Goal: Task Accomplishment & Management: Manage account settings

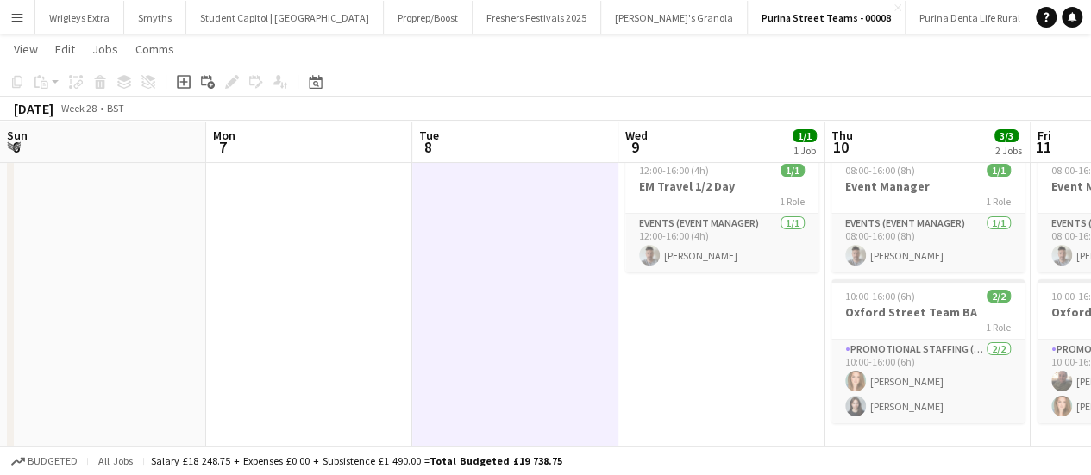
scroll to position [0, 790]
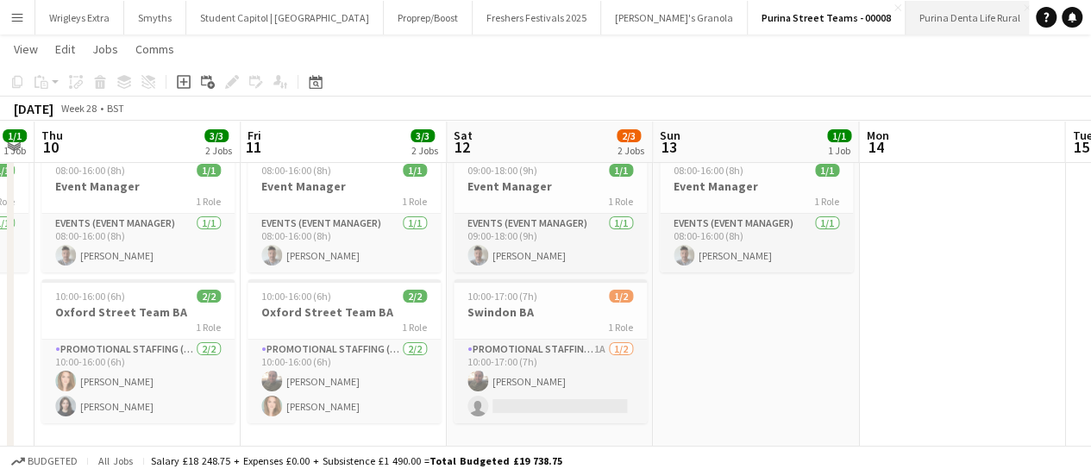
click at [906, 25] on button "Purina Denta Life Rural Close" at bounding box center [970, 18] width 129 height 34
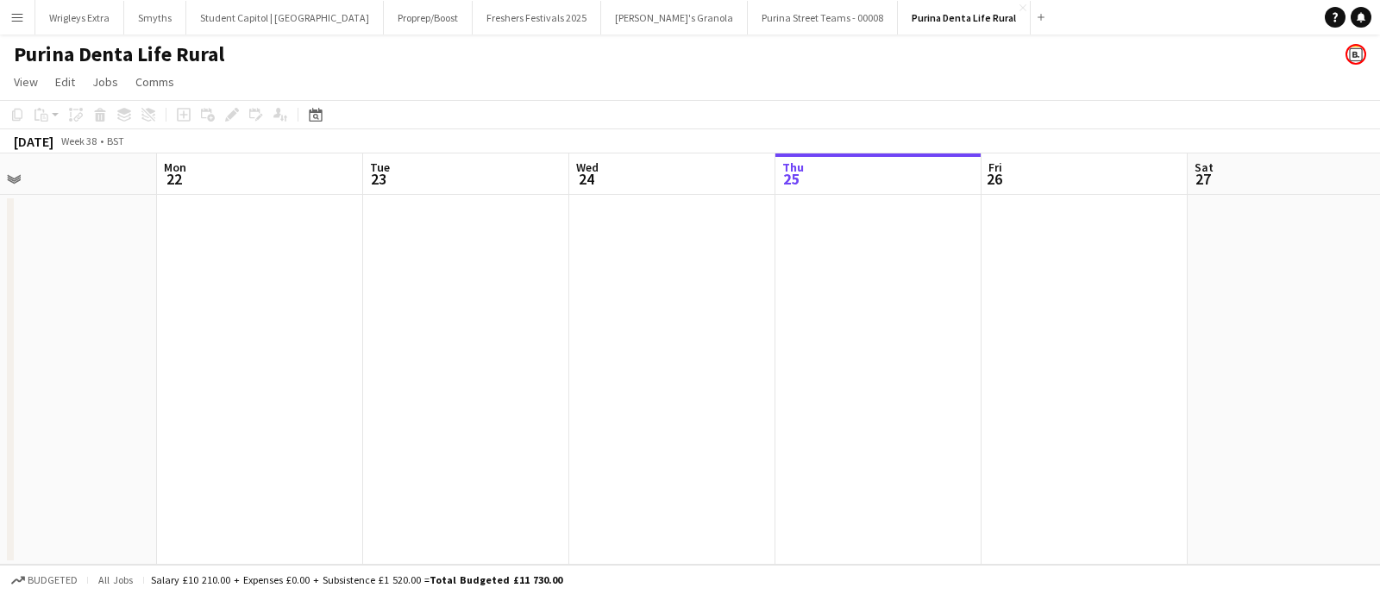
scroll to position [0, 393]
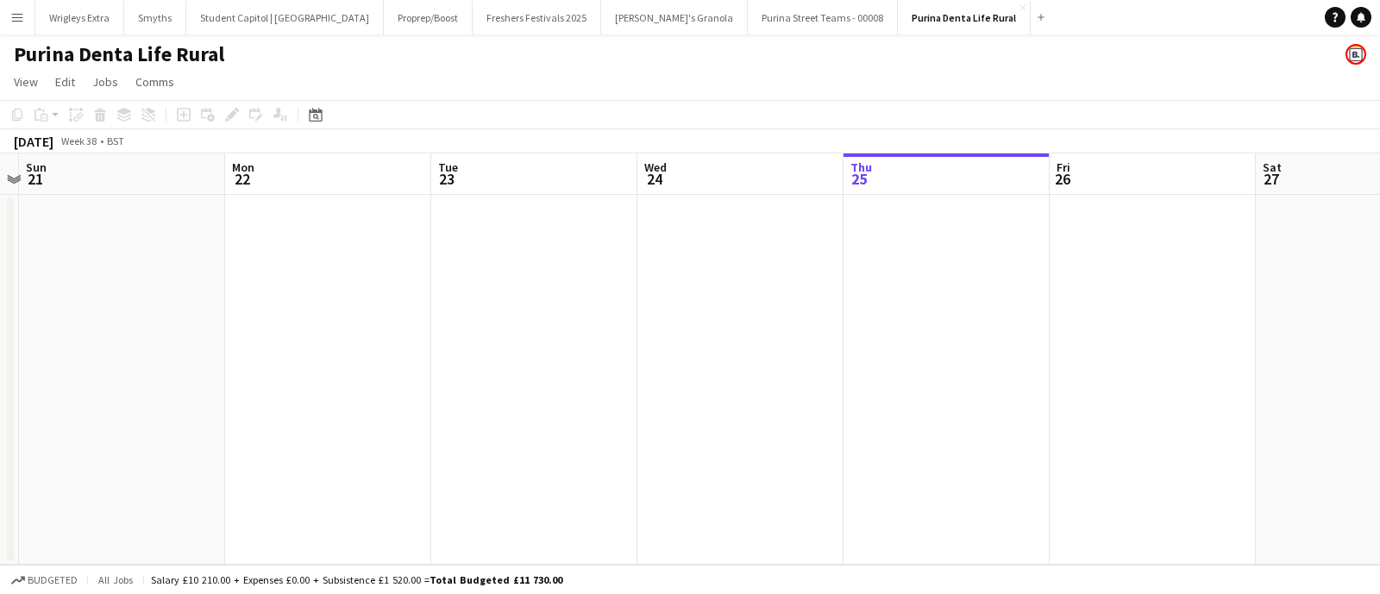
drag, startPoint x: 292, startPoint y: 364, endPoint x: 723, endPoint y: 377, distance: 430.7
click at [723, 377] on app-calendar-viewport "Fri 19 Sat 20 Sun 21 Mon 22 Tue 23 Wed 24 Thu 25 Fri 26 Sat 27 Sun 28 Mon 29 Tu…" at bounding box center [690, 360] width 1380 height 412
drag, startPoint x: 496, startPoint y: 357, endPoint x: 986, endPoint y: 377, distance: 490.5
click at [1091, 377] on app-calendar-viewport "Fri 19 Sat 20 Sun 21 Mon 22 Tue 23 Wed 24 Thu 25 Fri 26 Sat 27 Sun 28 Mon 29 Tu…" at bounding box center [690, 360] width 1380 height 412
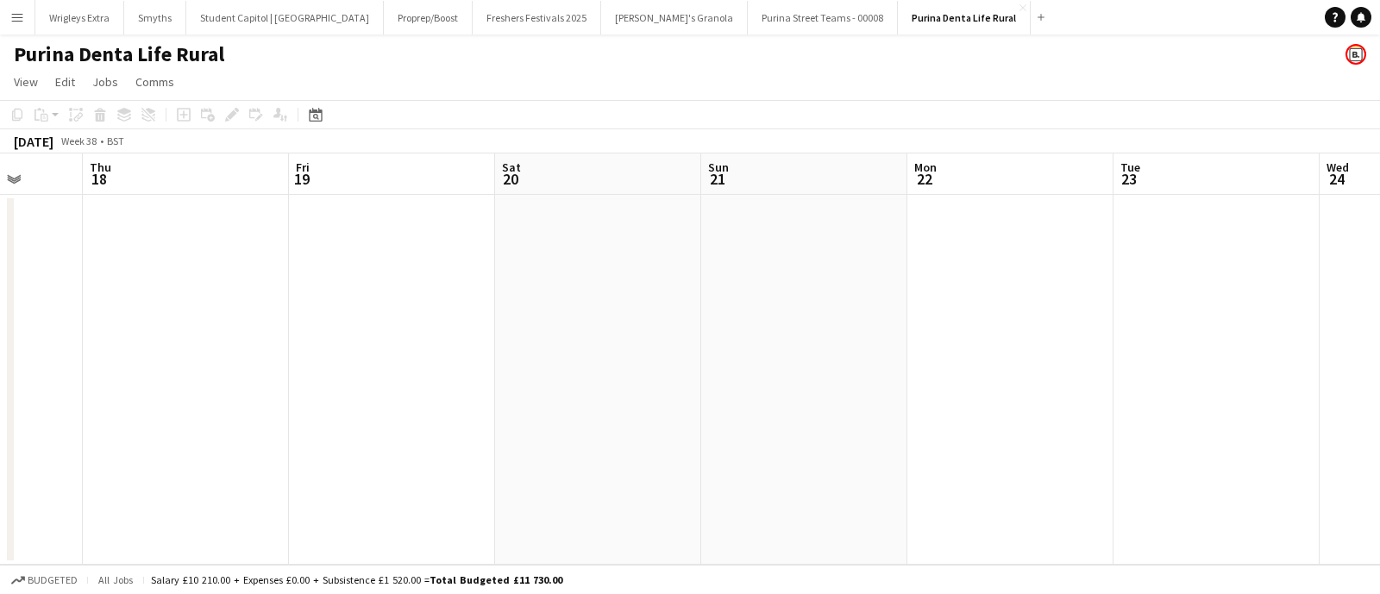
drag, startPoint x: 997, startPoint y: 394, endPoint x: 1125, endPoint y: 395, distance: 127.7
click at [1091, 395] on app-calendar-viewport "Tue 16 Wed 17 Thu 18 Fri 19 Sat 20 Sun 21 Mon 22 Tue 23 Wed 24 Thu 25 Fri 26 Sa…" at bounding box center [690, 360] width 1380 height 412
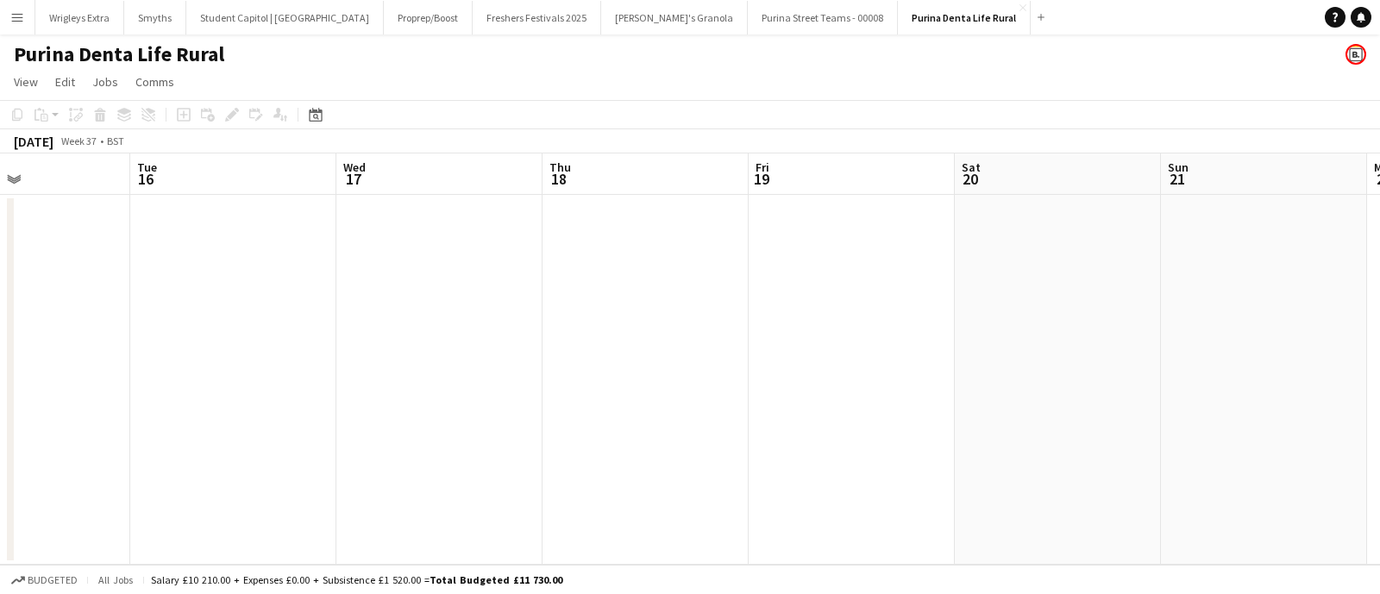
drag, startPoint x: 572, startPoint y: 375, endPoint x: 348, endPoint y: 357, distance: 225.1
click at [945, 362] on app-calendar-viewport "Sat 13 Sun 14 Mon 15 Tue 16 Wed 17 Thu 18 Fri 19 Sat 20 Sun 21 Mon 22 Tue 23 We…" at bounding box center [690, 360] width 1380 height 412
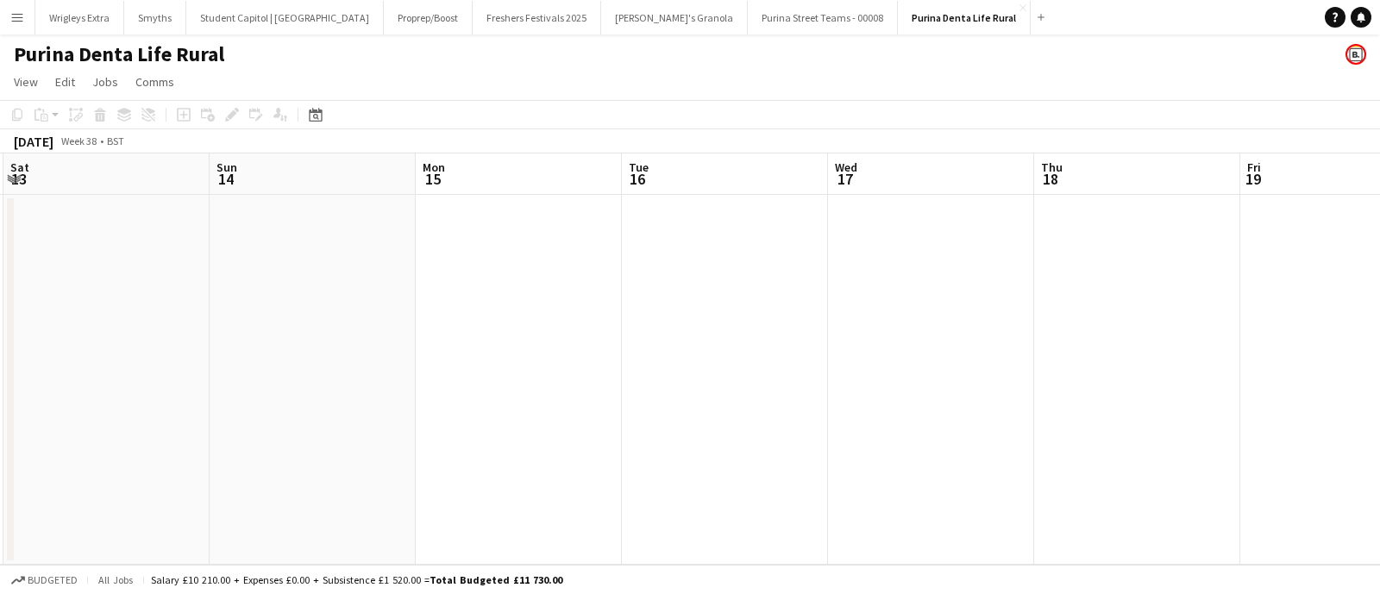
drag, startPoint x: 288, startPoint y: 357, endPoint x: 529, endPoint y: 333, distance: 241.9
click at [1022, 366] on app-calendar-viewport "Wed 10 Thu 11 Fri 12 Sat 13 Sun 14 Mon 15 Tue 16 Wed 17 Thu 18 Fri 19 Sat 20 Su…" at bounding box center [690, 360] width 1380 height 412
drag, startPoint x: 794, startPoint y: 365, endPoint x: 721, endPoint y: 355, distance: 73.1
click at [834, 365] on app-calendar-viewport "Sun 7 Mon 8 Tue 9 Wed 10 Thu 11 Fri 12 Sat 13 Sun 14 Mon 15 Tue 16 Wed 17 Thu 18" at bounding box center [690, 360] width 1380 height 412
click at [949, 363] on app-calendar-viewport "Thu 4 Fri 5 Sat 6 Sun 7 Mon 8 Tue 9 Wed 10 Thu 11 Fri 12 Sat 13 Sun 14 Mon 15" at bounding box center [690, 360] width 1380 height 412
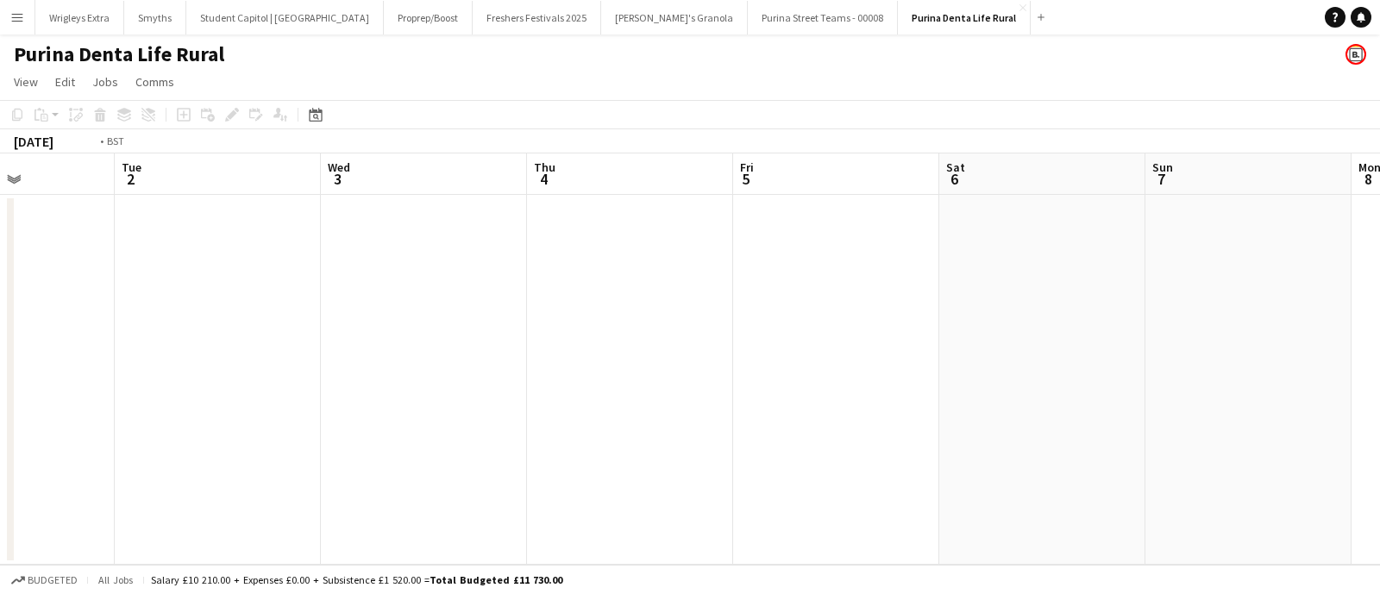
drag, startPoint x: 413, startPoint y: 347, endPoint x: 1179, endPoint y: 358, distance: 766.2
click at [1091, 359] on app-calendar-viewport "Sat 30 Sun 31 Mon 1 Tue 2 Wed 3 Thu 4 Fri 5 Sat 6 Sun 7 Mon 8 Tue 9 Wed 10" at bounding box center [690, 360] width 1380 height 412
drag, startPoint x: 349, startPoint y: 278, endPoint x: 729, endPoint y: 299, distance: 381.1
click at [992, 323] on app-calendar-viewport "Fri 29 Sat 30 Sun 31 Mon 1 Tue 2 Wed 3 Thu 4 Fri 5 Sat 6 Sun 7 Mon 8 Tue 9" at bounding box center [690, 360] width 1380 height 412
drag, startPoint x: 443, startPoint y: 313, endPoint x: 928, endPoint y: 342, distance: 486.6
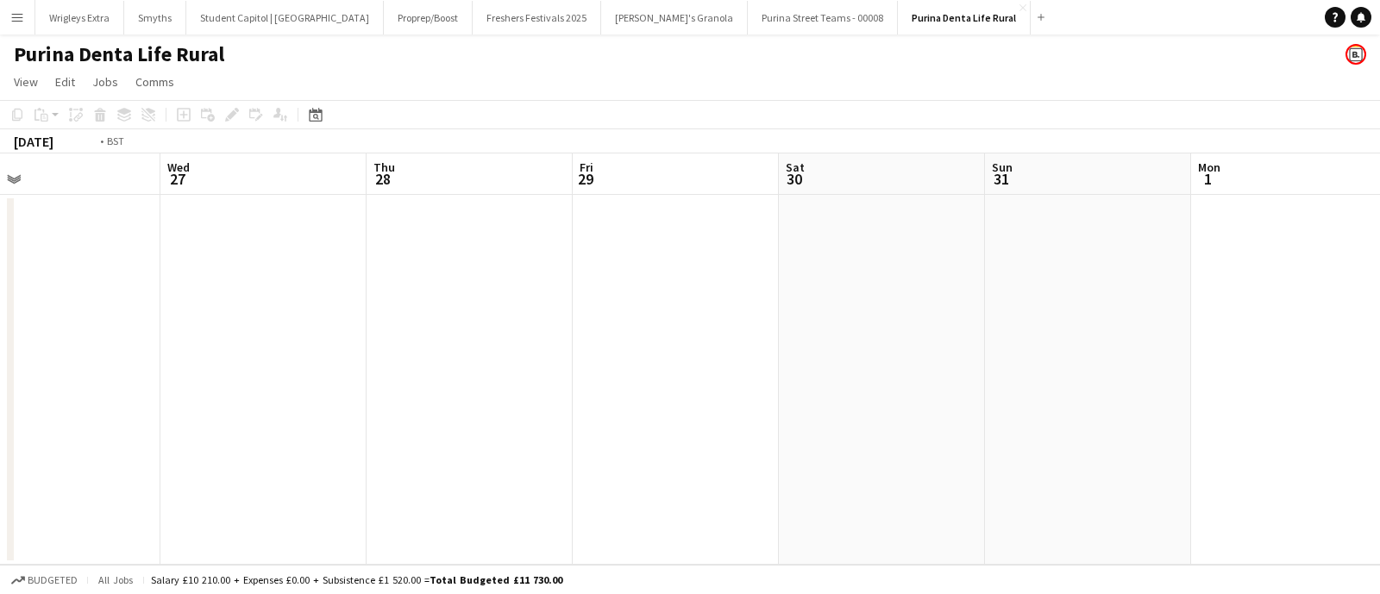
click at [1010, 343] on app-calendar-viewport "Mon 25 1/1 1 Job Tue 26 Wed 27 Thu 28 Fri 29 Sat 30 Sun 31 Mon 1 Tue 2 Wed 3 Th…" at bounding box center [690, 360] width 1380 height 412
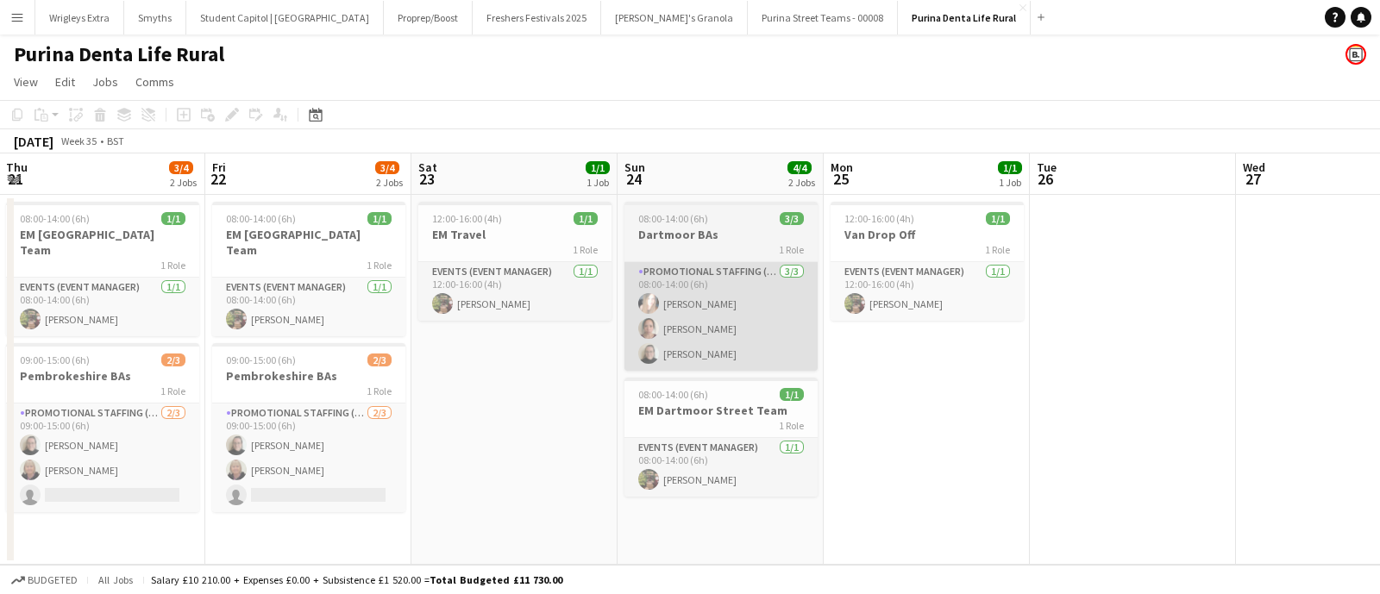
drag, startPoint x: 218, startPoint y: 349, endPoint x: 667, endPoint y: 348, distance: 448.7
click at [752, 355] on app-calendar-viewport "Tue 19 Wed 20 Thu 21 3/4 2 Jobs Fri 22 3/4 2 Jobs Sat 23 1/1 1 Job Sun 24 4/4 2…" at bounding box center [690, 360] width 1380 height 412
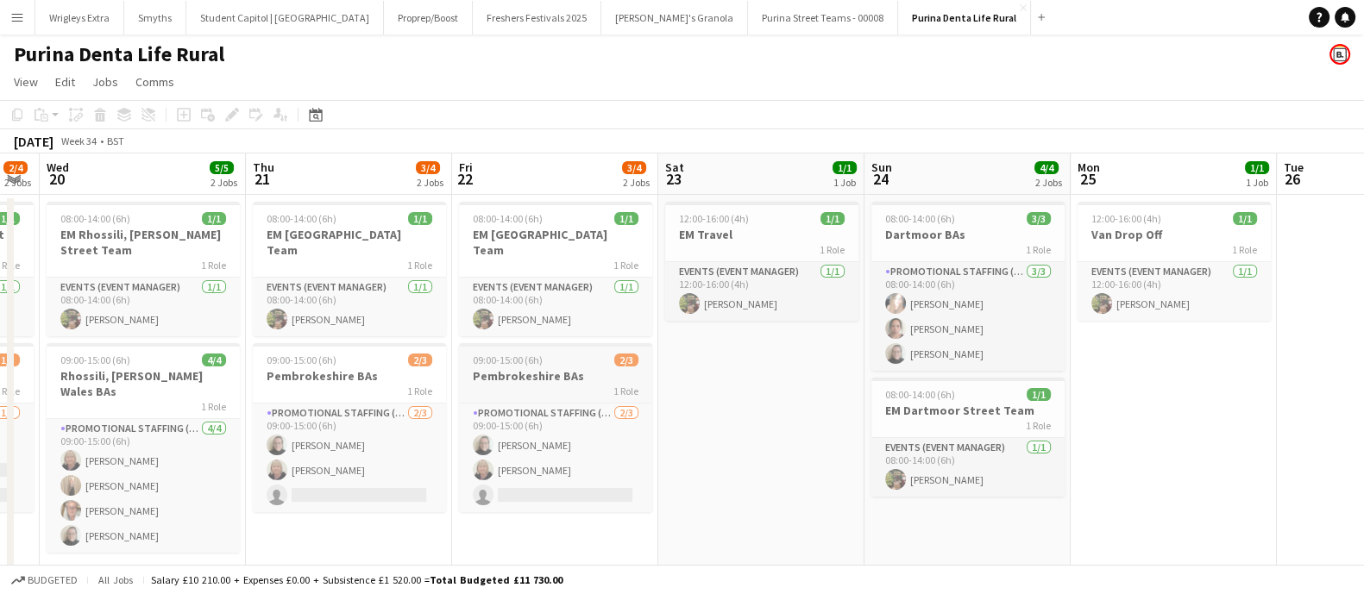
drag, startPoint x: 483, startPoint y: 350, endPoint x: 947, endPoint y: 347, distance: 464.2
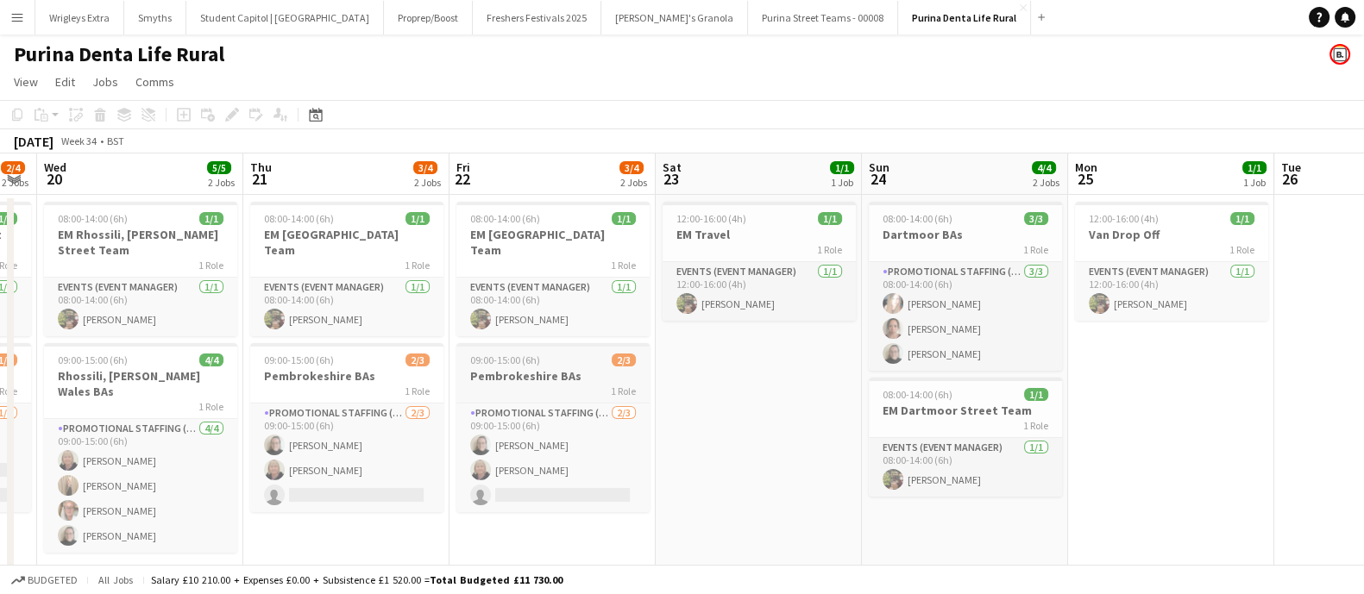
click at [1034, 360] on app-calendar-viewport "Mon 18 Tue 19 2/4 2 Jobs Wed 20 5/5 2 Jobs Thu 21 3/4 2 Jobs Fri 22 3/4 2 Jobs …" at bounding box center [682, 372] width 1364 height 437
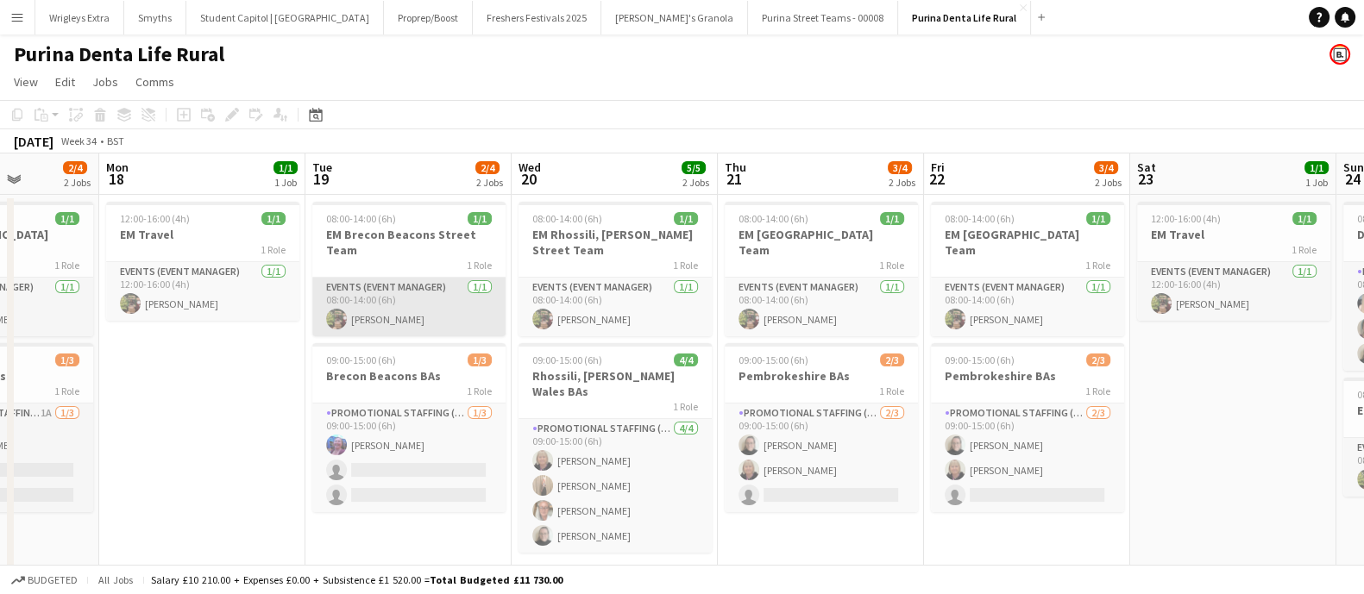
drag, startPoint x: 463, startPoint y: 328, endPoint x: 907, endPoint y: 324, distance: 443.5
click at [988, 334] on app-calendar-viewport "Fri 15 3/4 2 Jobs Sat 16 2/4 2 Jobs Sun 17 2/4 2 Jobs Mon 18 1/1 1 Job Tue 19 2…" at bounding box center [682, 372] width 1364 height 437
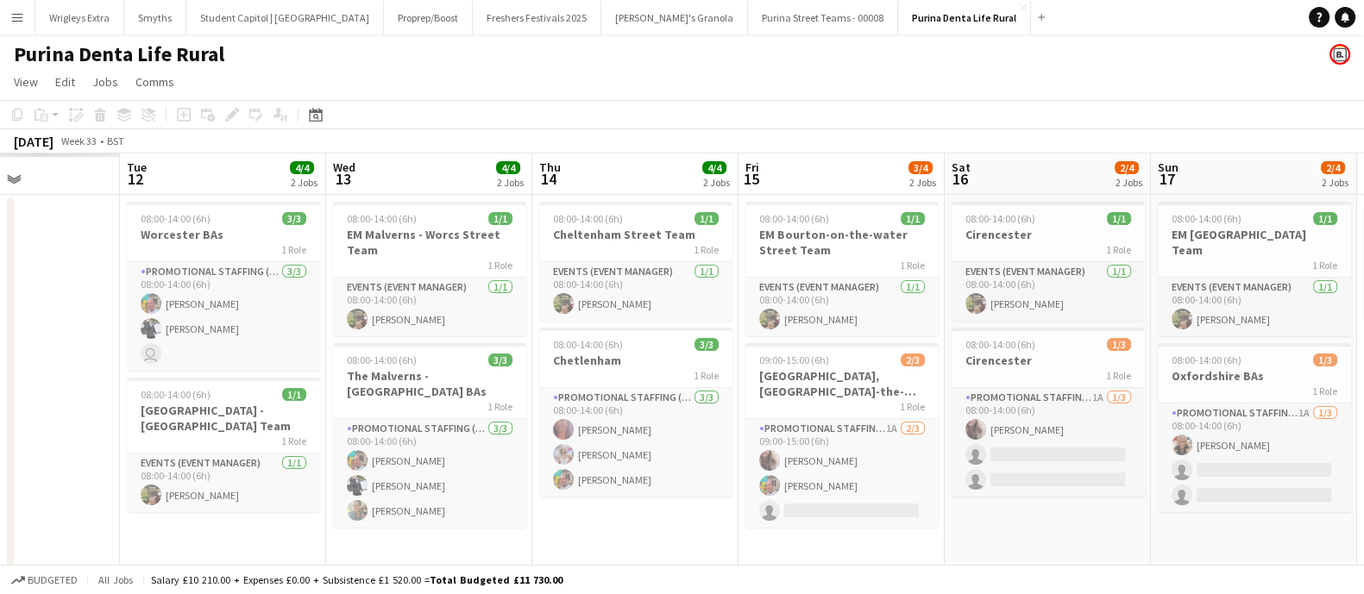
drag, startPoint x: 248, startPoint y: 302, endPoint x: 770, endPoint y: 302, distance: 522.0
click at [770, 302] on app-calendar-viewport "Sun 10 Mon 11 Tue 12 4/4 2 Jobs Wed 13 4/4 2 Jobs Thu 14 4/4 2 Jobs Fri 15 3/4 …" at bounding box center [682, 372] width 1364 height 437
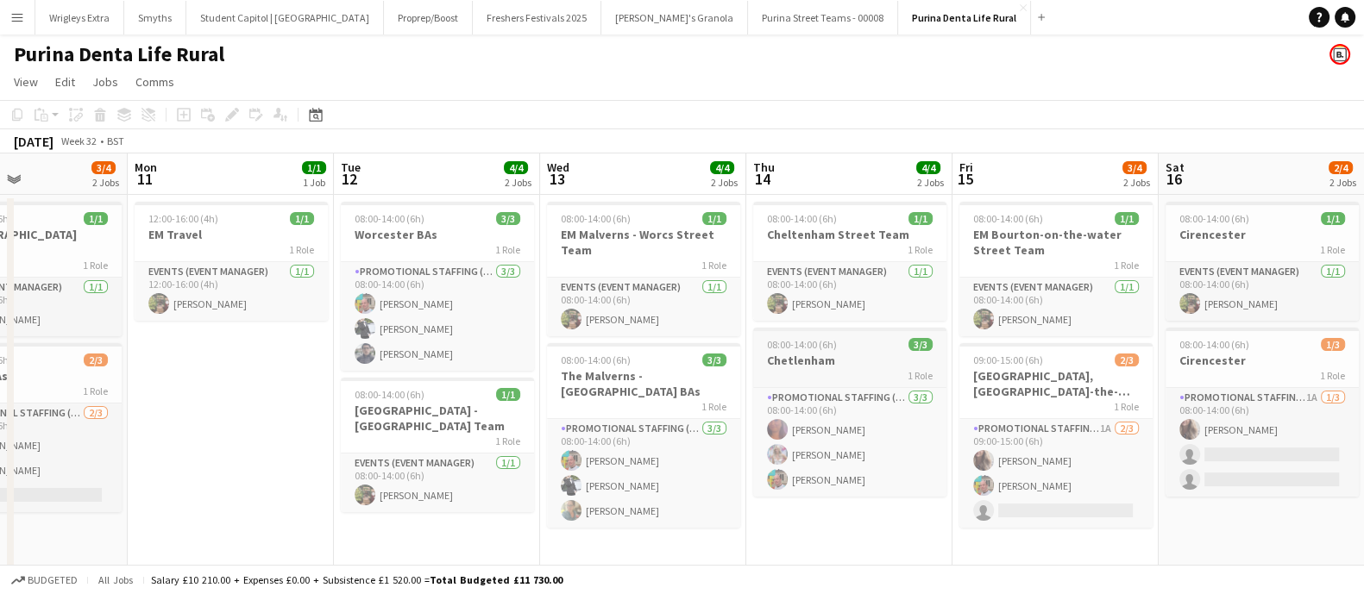
drag, startPoint x: 488, startPoint y: 305, endPoint x: 928, endPoint y: 327, distance: 439.7
click at [948, 325] on app-calendar-viewport "Fri 8 Sat 9 Sun 10 3/4 2 Jobs Mon 11 1/1 1 Job Tue 12 4/4 2 Jobs Wed 13 4/4 2 J…" at bounding box center [682, 372] width 1364 height 437
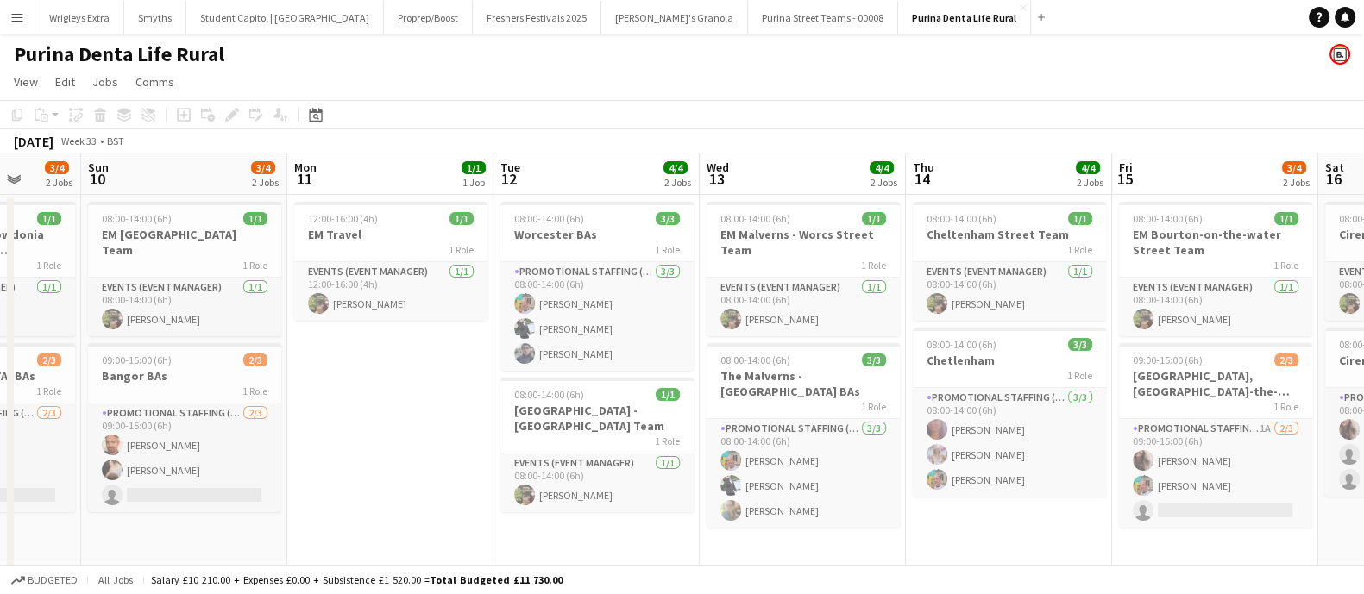
drag, startPoint x: 481, startPoint y: 319, endPoint x: 853, endPoint y: 321, distance: 372.7
click at [894, 318] on app-calendar-viewport "Thu 7 1/1 1 Job Fri 8 3/4 2 Jobs Sat 9 3/4 2 Jobs Sun 10 3/4 2 Jobs Mon 11 1/1 …" at bounding box center [682, 372] width 1364 height 437
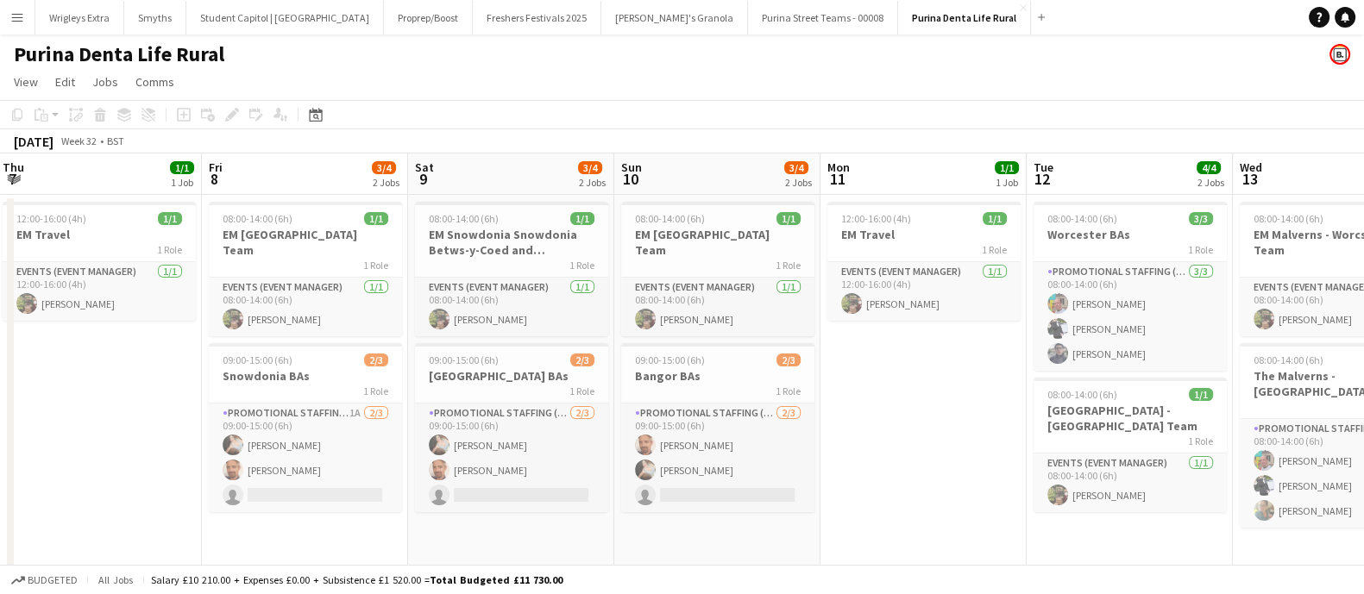
drag, startPoint x: 391, startPoint y: 326, endPoint x: 1005, endPoint y: 341, distance: 614.5
click at [1005, 341] on app-calendar-viewport "Tue 5 4/4 2 Jobs Wed 6 4/4 2 Jobs Thu 7 1/1 1 Job Fri 8 3/4 2 Jobs Sat 9 3/4 2 …" at bounding box center [682, 372] width 1364 height 437
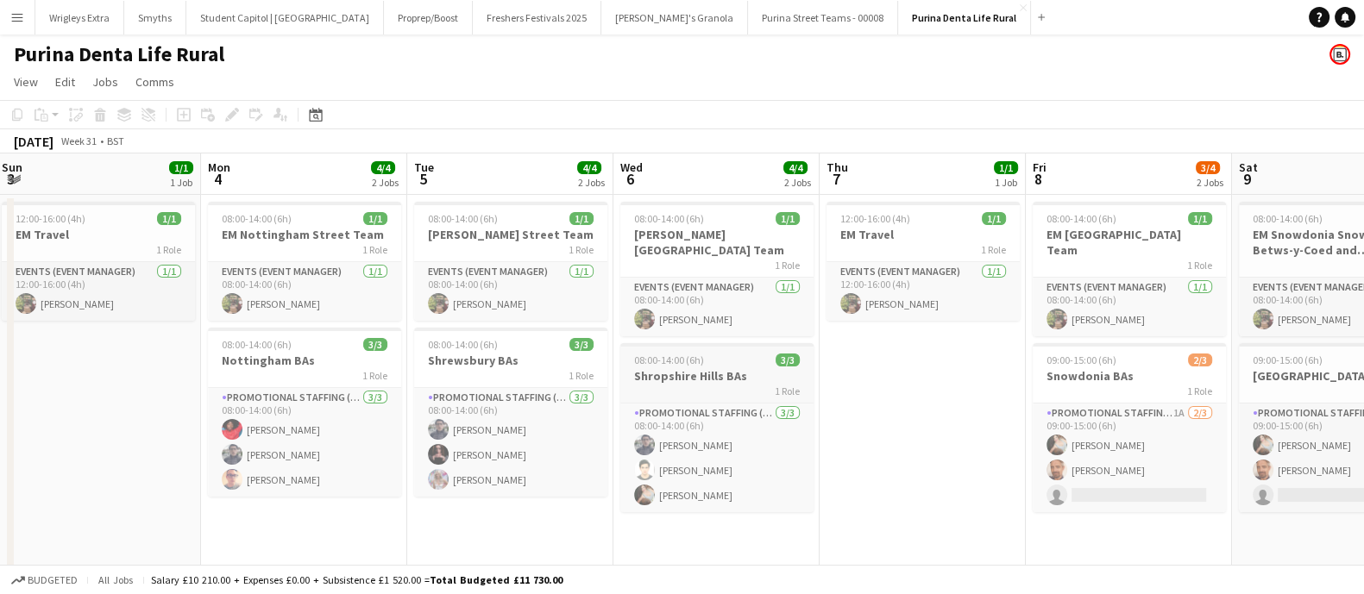
drag, startPoint x: 355, startPoint y: 337, endPoint x: 910, endPoint y: 366, distance: 555.5
click at [953, 362] on app-calendar-viewport "Fri 1 Sat 2 Sun 3 1/1 1 Job Mon 4 4/4 2 Jobs Tue 5 4/4 2 Jobs Wed 6 4/4 2 Jobs …" at bounding box center [682, 372] width 1364 height 437
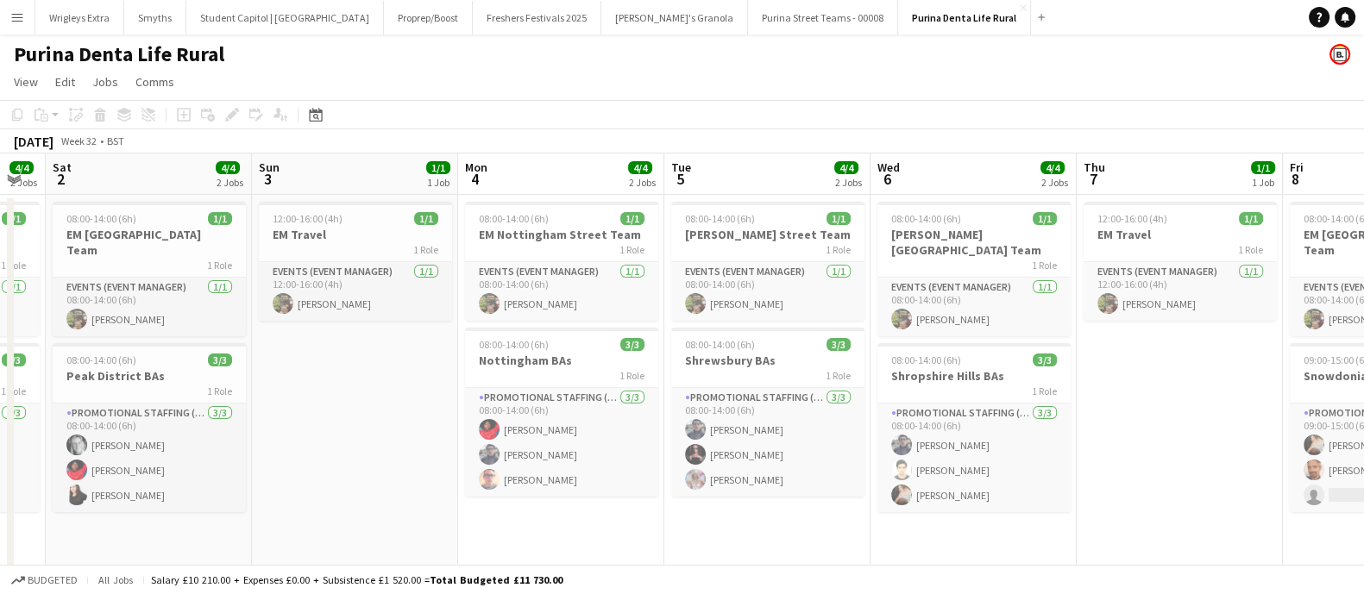
drag, startPoint x: 309, startPoint y: 364, endPoint x: 965, endPoint y: 416, distance: 658.6
click at [965, 416] on app-calendar-viewport "Thu 31 3/4 2 Jobs Fri 1 4/4 2 Jobs Sat 2 4/4 2 Jobs Sun 3 1/1 1 Job Mon 4 4/4 2…" at bounding box center [682, 372] width 1364 height 437
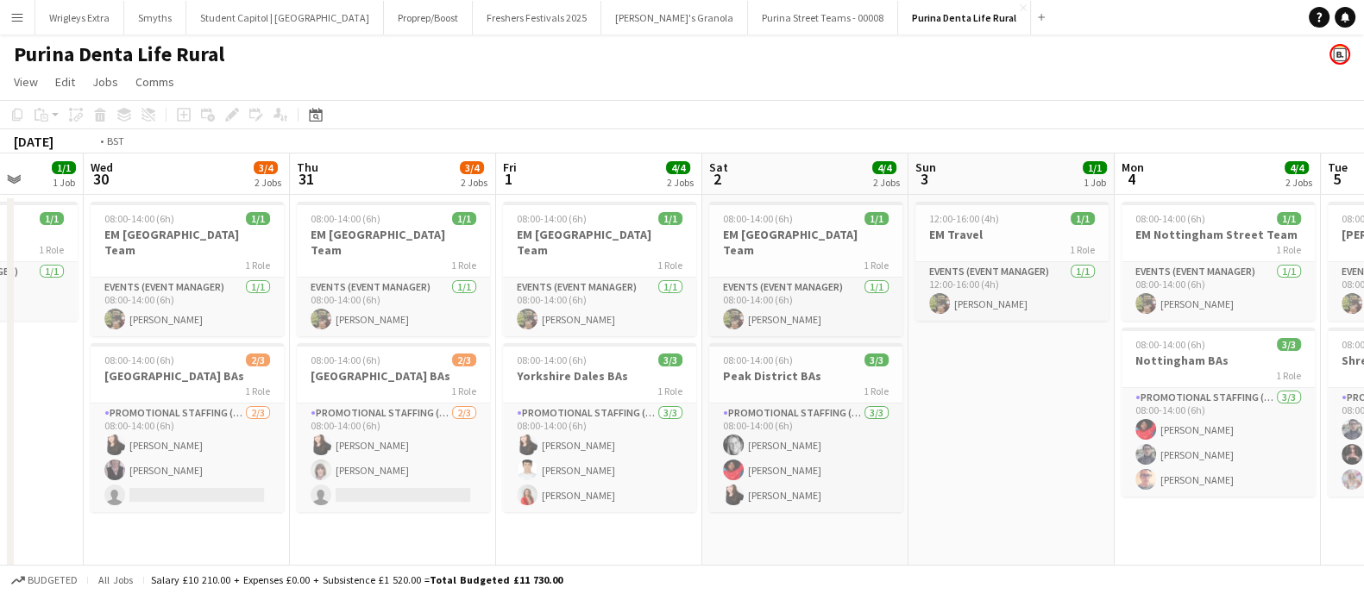
scroll to position [0, 483]
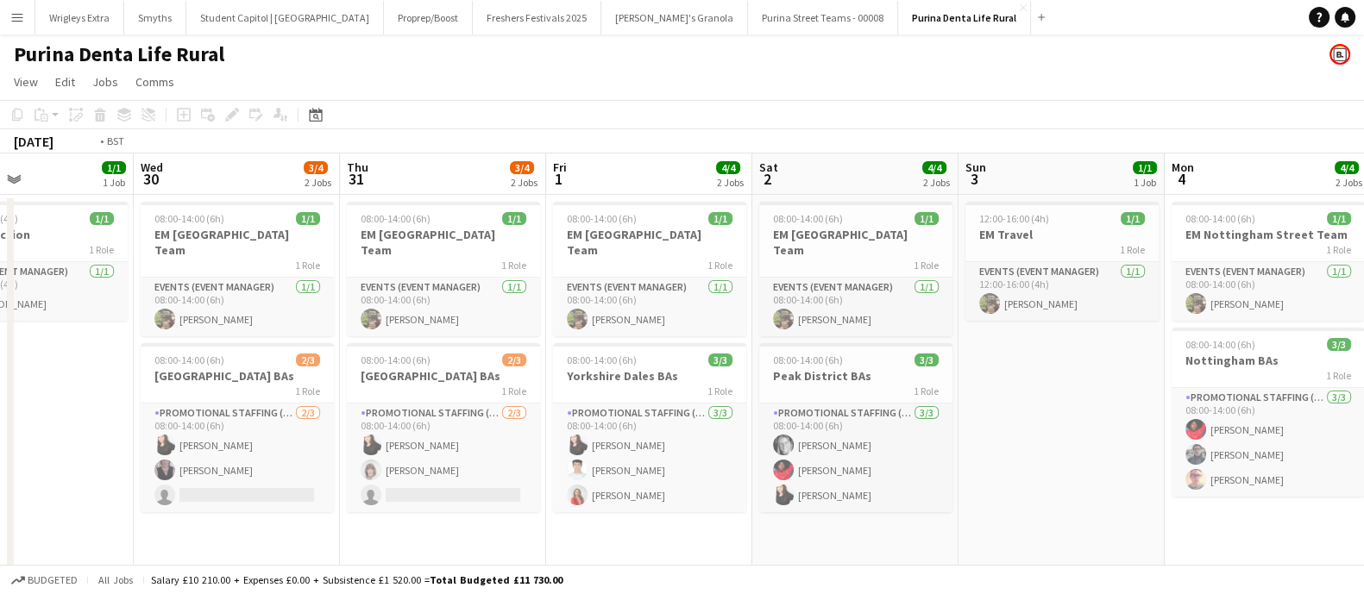
drag, startPoint x: 425, startPoint y: 387, endPoint x: 963, endPoint y: 373, distance: 537.7
click at [994, 396] on app-calendar-viewport "Sun 27 Mon 28 Tue 29 1/1 1 Job Wed 30 3/4 2 Jobs Thu 31 3/4 2 Jobs Fri 1 4/4 2 …" at bounding box center [682, 372] width 1364 height 437
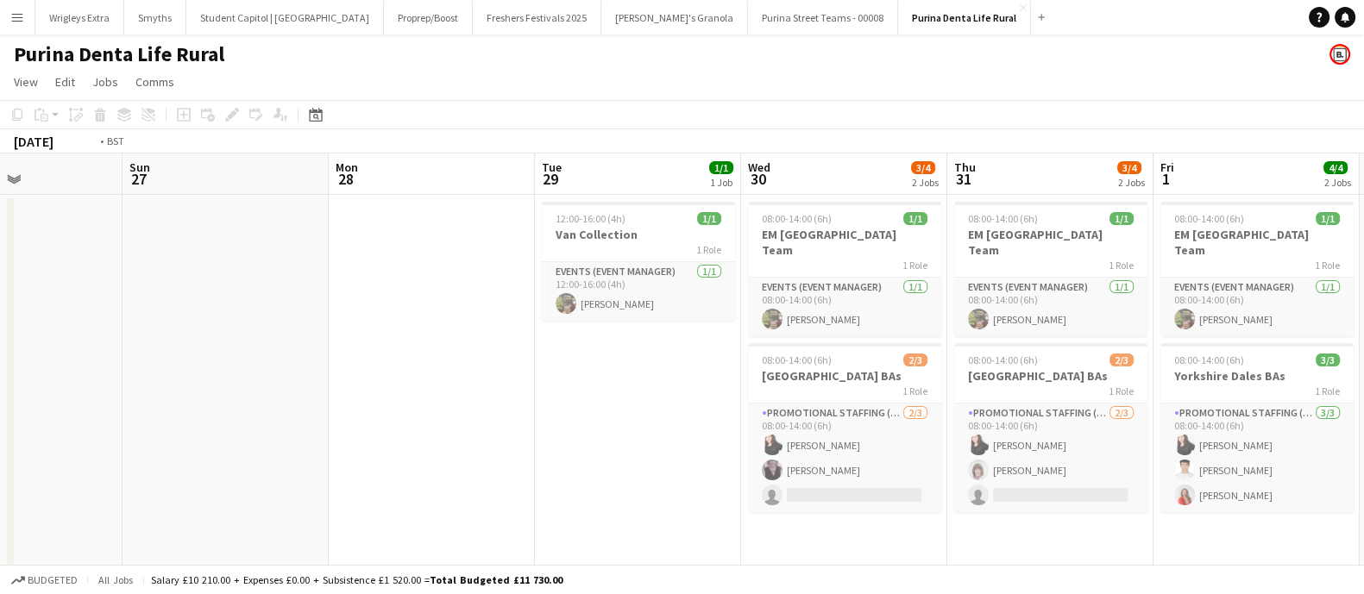
drag, startPoint x: 681, startPoint y: 439, endPoint x: 239, endPoint y: 433, distance: 441.8
click at [239, 433] on app-calendar-viewport "Thu 24 Fri 25 Sat 26 Sun 27 Mon 28 Tue 29 1/1 1 Job Wed 30 3/4 2 Jobs Thu 31 3/…" at bounding box center [682, 372] width 1364 height 437
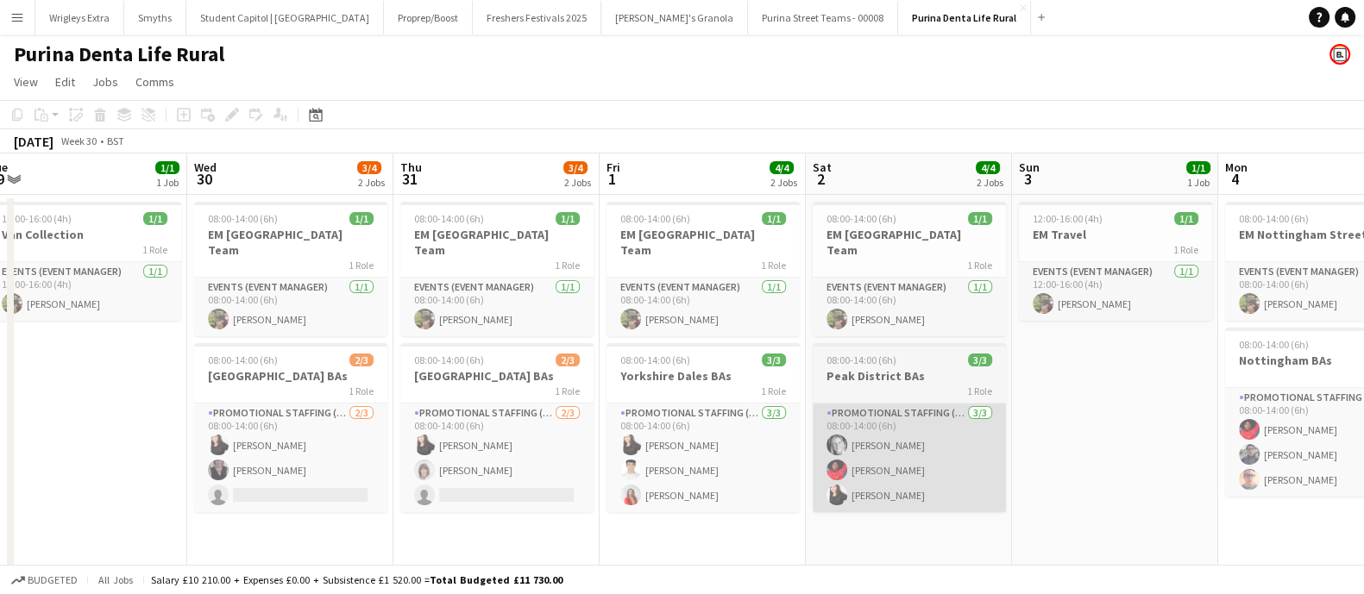
drag, startPoint x: 963, startPoint y: 399, endPoint x: 517, endPoint y: 392, distance: 446.1
click at [450, 406] on app-calendar-viewport "Sat 26 Sun 27 Mon 28 Tue 29 1/1 1 Job Wed 30 3/4 2 Jobs Thu 31 3/4 2 Jobs Fri 1…" at bounding box center [682, 372] width 1364 height 437
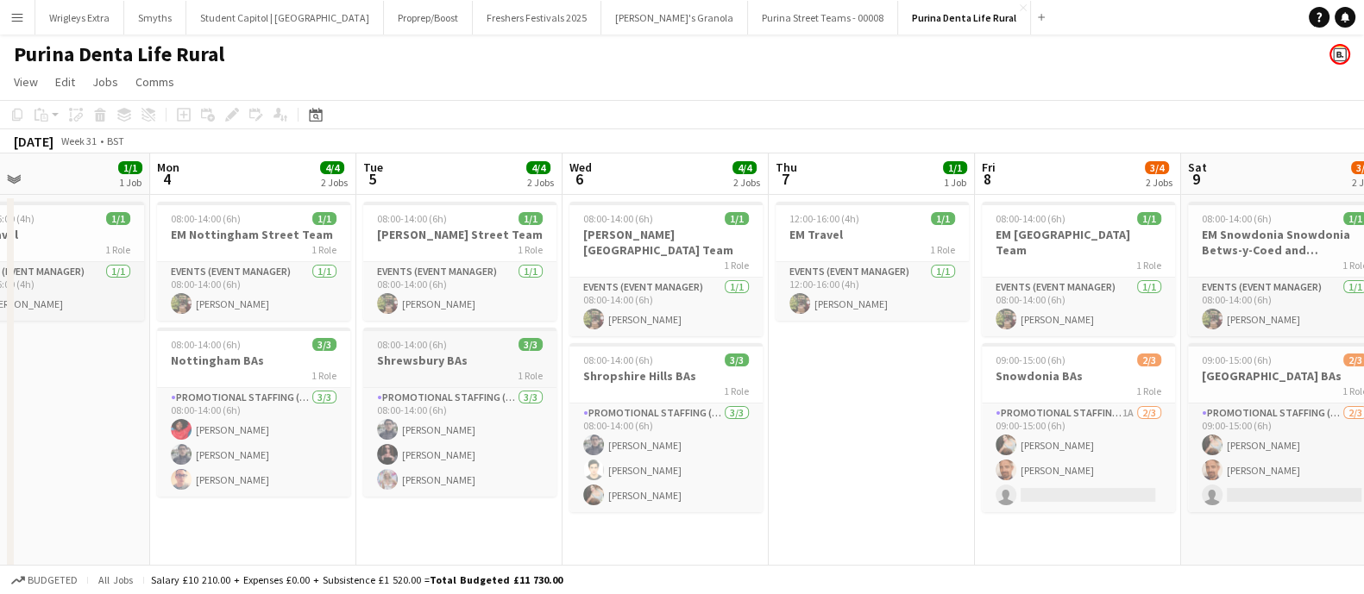
drag, startPoint x: 800, startPoint y: 398, endPoint x: 404, endPoint y: 380, distance: 396.4
click at [325, 388] on app-calendar-viewport "Thu 31 3/4 2 Jobs Fri 1 4/4 2 Jobs Sat 2 4/4 2 Jobs Sun 3 1/1 1 Job Mon 4 4/4 2…" at bounding box center [682, 372] width 1364 height 437
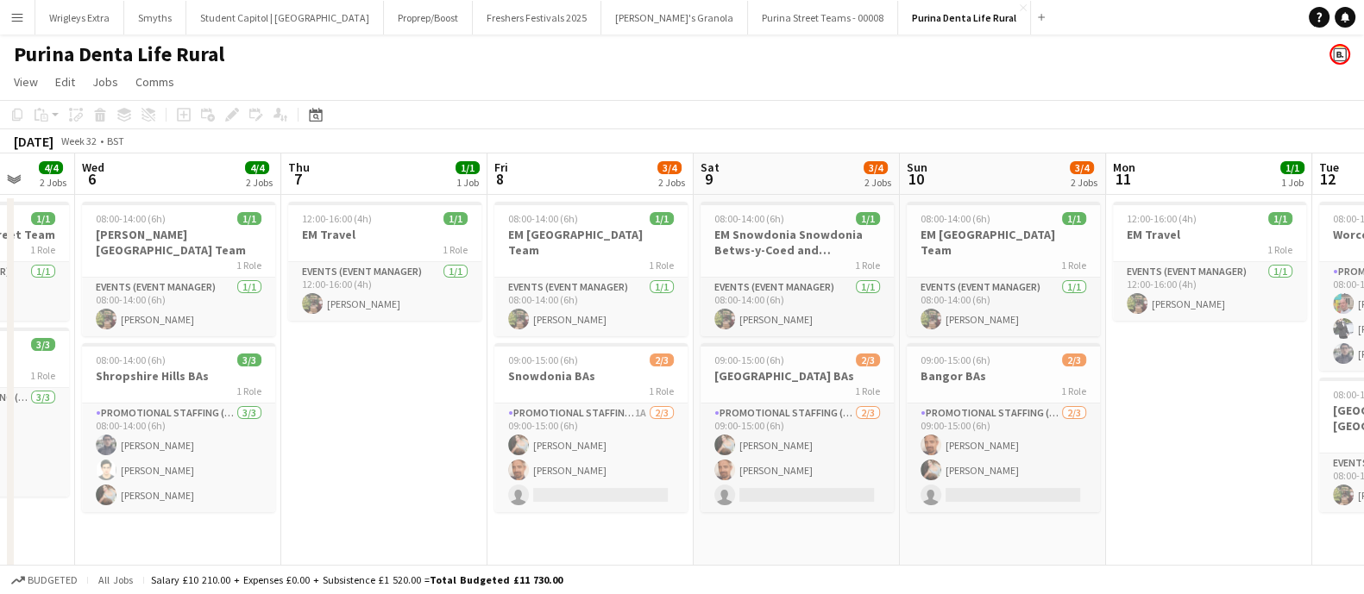
click at [401, 365] on app-calendar-viewport "Sun 3 1/1 1 Job Mon 4 4/4 2 Jobs Tue 5 4/4 2 Jobs Wed 6 4/4 2 Jobs Thu 7 1/1 1 …" at bounding box center [682, 372] width 1364 height 437
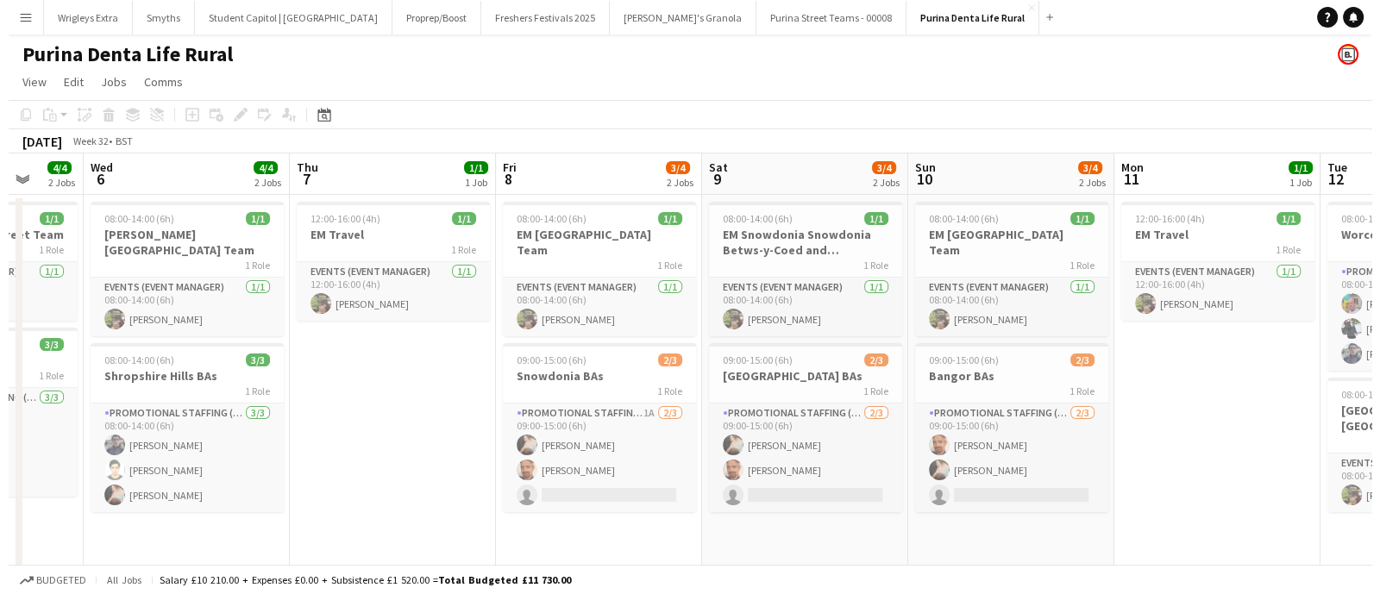
scroll to position [0, 567]
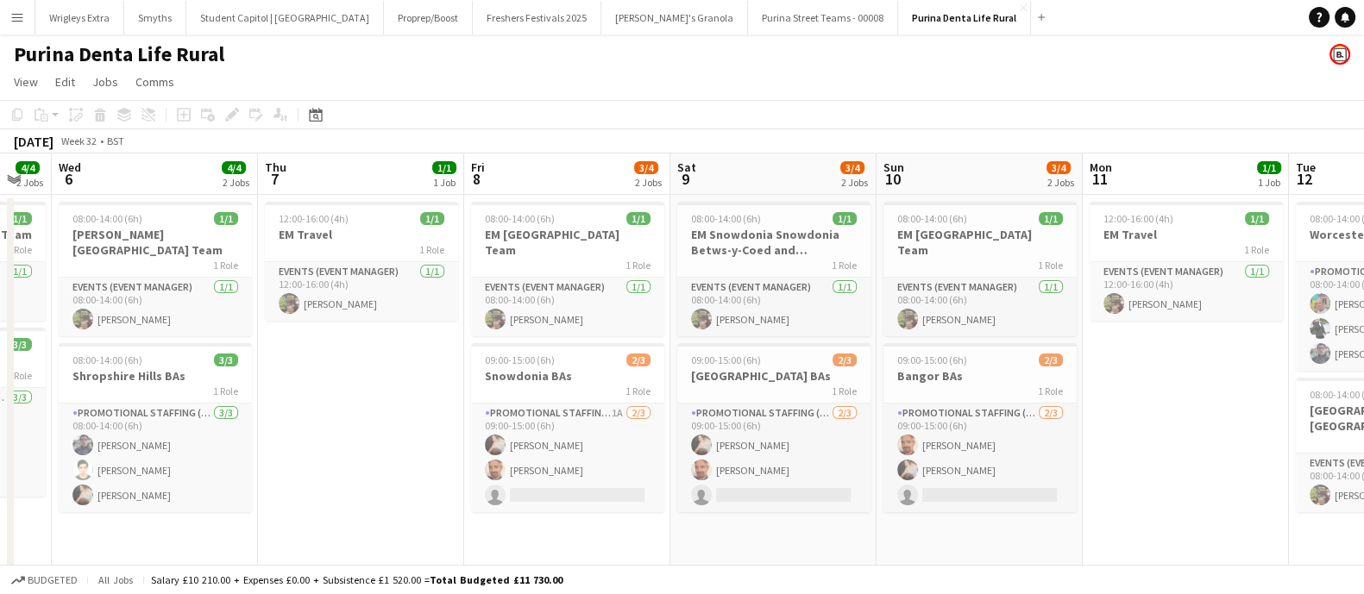
click at [5, 20] on button "Menu" at bounding box center [17, 17] width 35 height 35
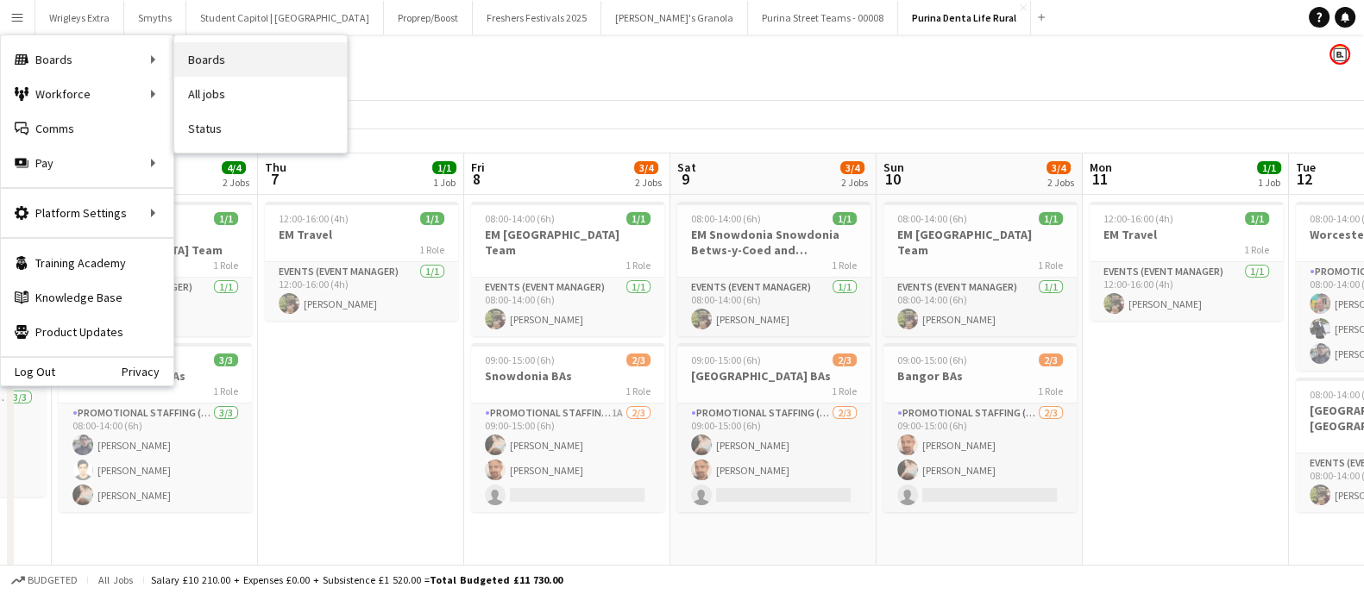
click at [225, 60] on link "Boards" at bounding box center [260, 59] width 173 height 35
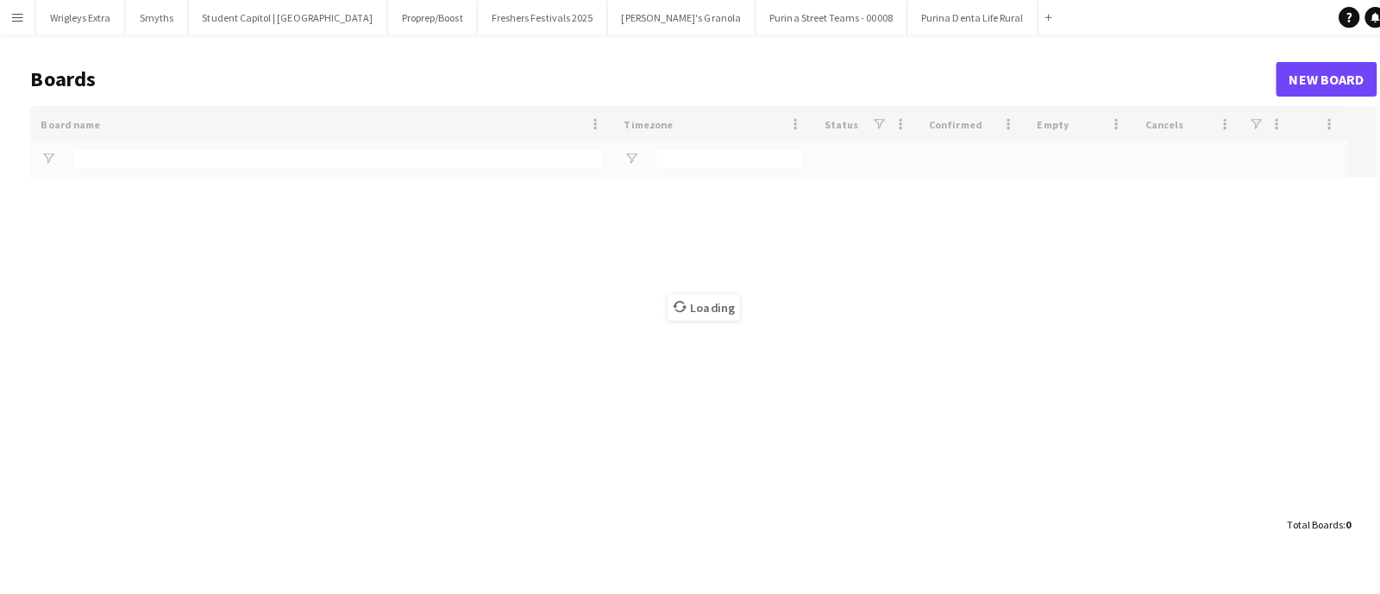
type input "****"
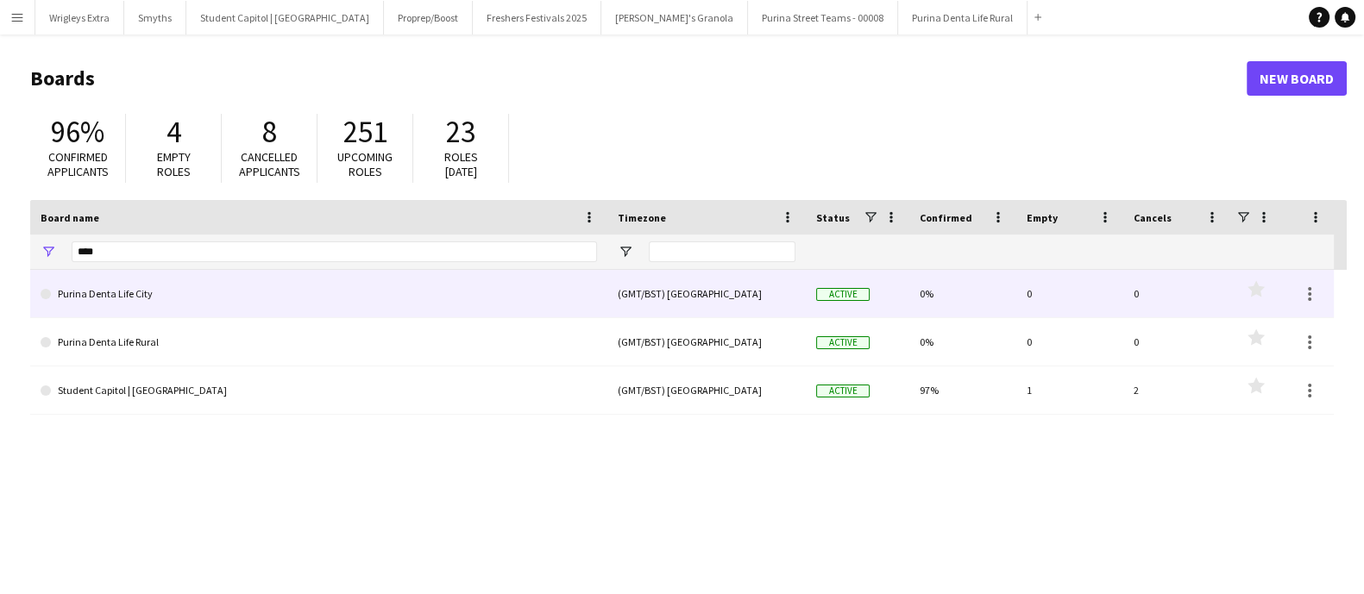
click at [164, 300] on link "Purina Denta Life City" at bounding box center [319, 294] width 557 height 48
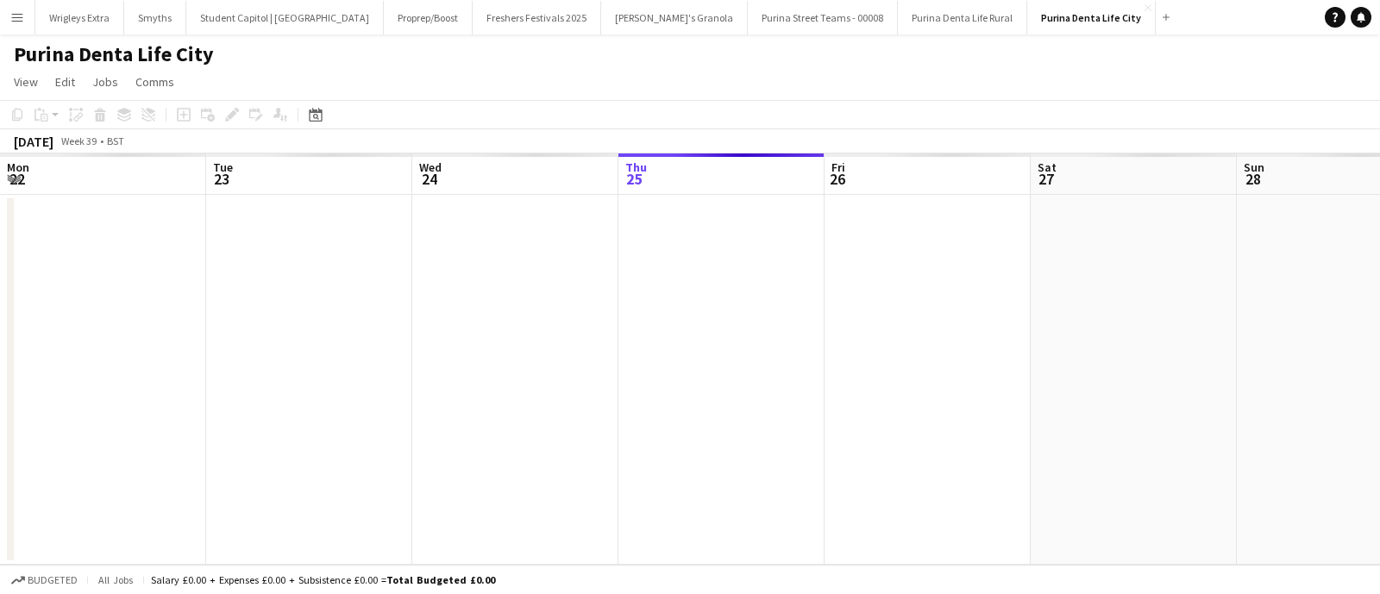
scroll to position [0, 412]
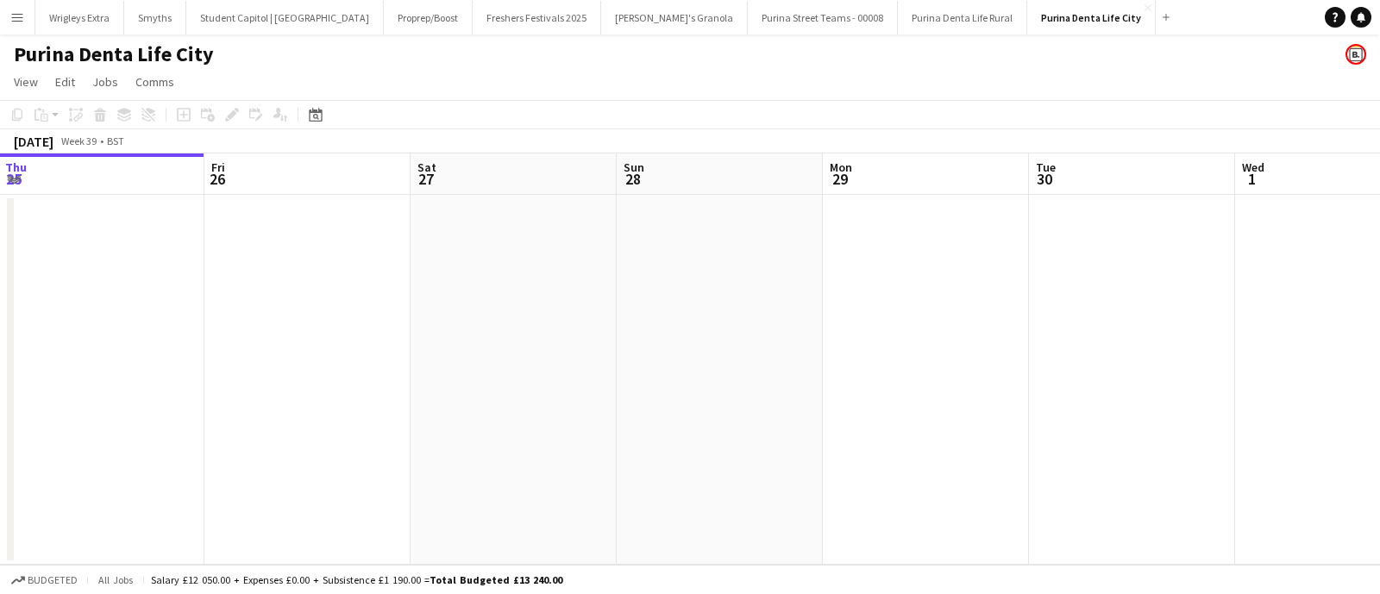
drag, startPoint x: 979, startPoint y: 355, endPoint x: 307, endPoint y: 336, distance: 672.4
click at [307, 336] on app-calendar-viewport "Tue 23 Wed 24 Thu 25 Fri 26 Sat 27 Sun 28 Mon 29 Tue 30 Wed 1 Thu 2 Fri 3 Sat 4" at bounding box center [690, 360] width 1380 height 412
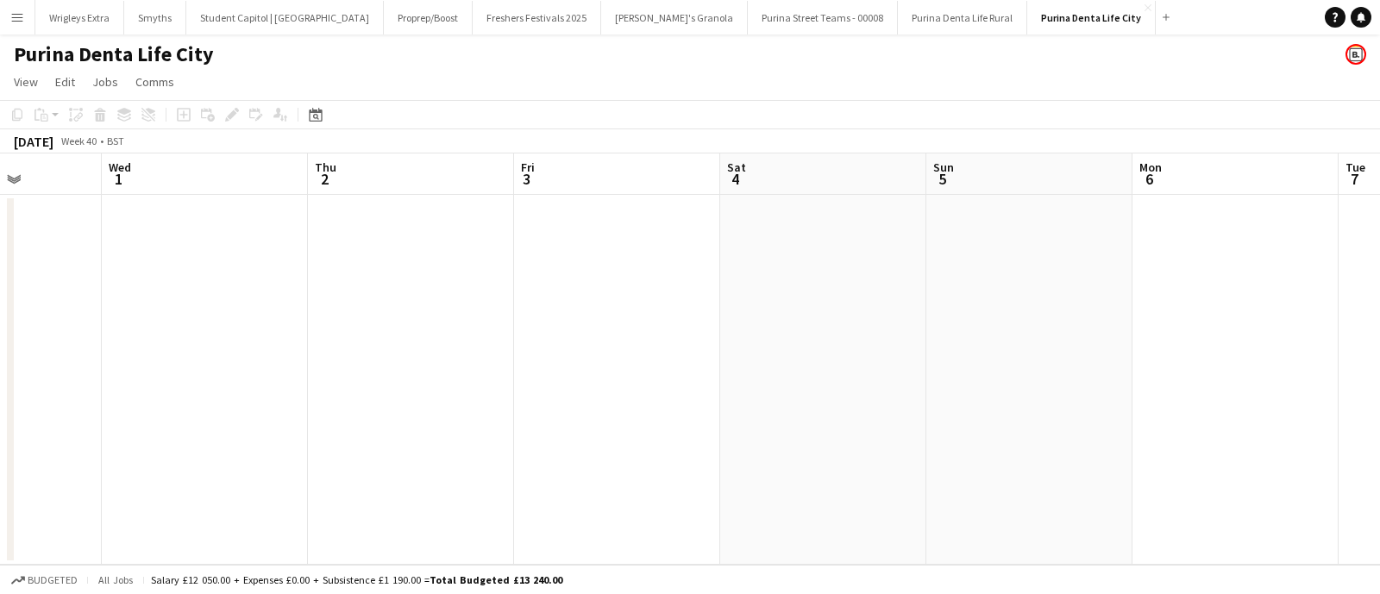
drag, startPoint x: 373, startPoint y: 340, endPoint x: 713, endPoint y: 336, distance: 340.0
click at [301, 340] on app-calendar-viewport "Sat 27 Sun 28 Mon 29 Tue 30 Wed 1 Thu 2 Fri 3 Sat 4 Sun 5 Mon 6 Tue 7 Wed 8" at bounding box center [690, 360] width 1380 height 412
drag, startPoint x: 926, startPoint y: 349, endPoint x: 467, endPoint y: 312, distance: 460.5
click at [1076, 346] on app-calendar-viewport "Wed 1 Thu 2 Fri 3 Sat 4 Sun 5 Mon 6 Tue 7 Wed 8 Thu 9 Fri 10 Sat 11 Sun 12" at bounding box center [690, 360] width 1380 height 412
drag, startPoint x: 707, startPoint y: 325, endPoint x: 891, endPoint y: 328, distance: 184.7
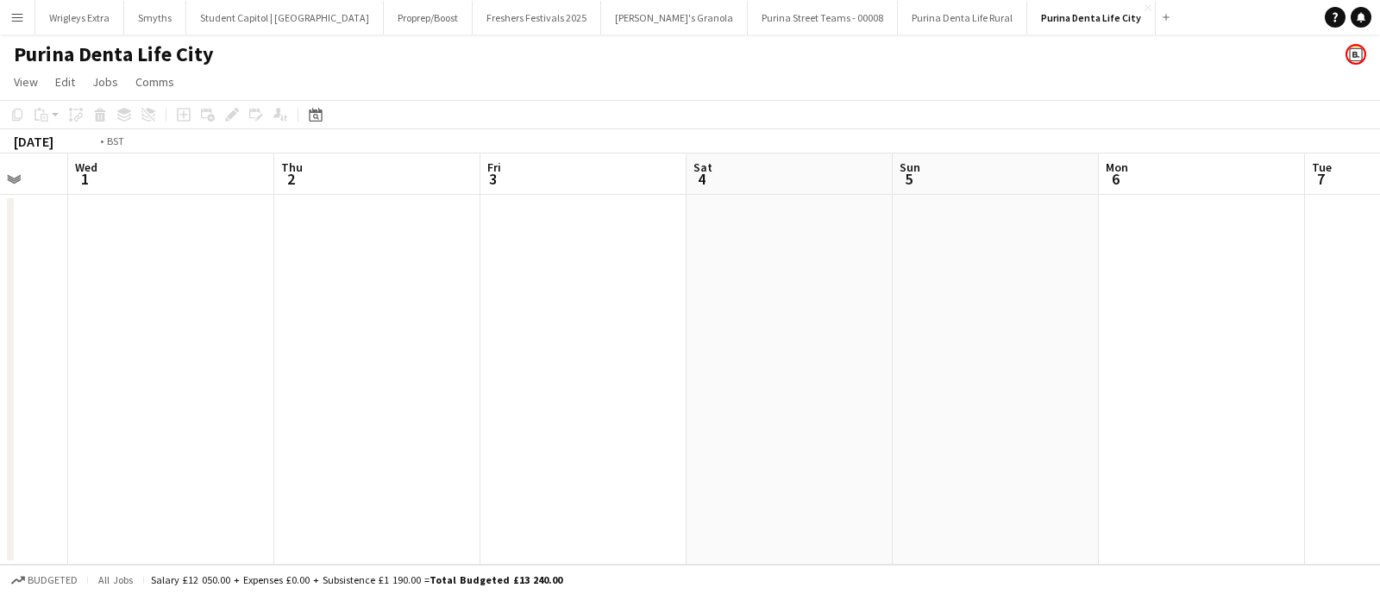
click at [890, 329] on app-calendar-viewport "Sun 28 Mon 29 Tue 30 Wed 1 Thu 2 Fri 3 Sat 4 Sun 5 Mon 6 Tue 7 Wed 8 Thu 9" at bounding box center [690, 360] width 1380 height 412
drag, startPoint x: 482, startPoint y: 318, endPoint x: 864, endPoint y: 327, distance: 381.5
click at [871, 326] on app-calendar-viewport "Tue 23 Wed 24 Thu 25 Fri 26 Sat 27 Sun 28 Mon 29 Tue 30 Wed 1 Thu 2 Fri 3 Sat 4" at bounding box center [690, 360] width 1380 height 412
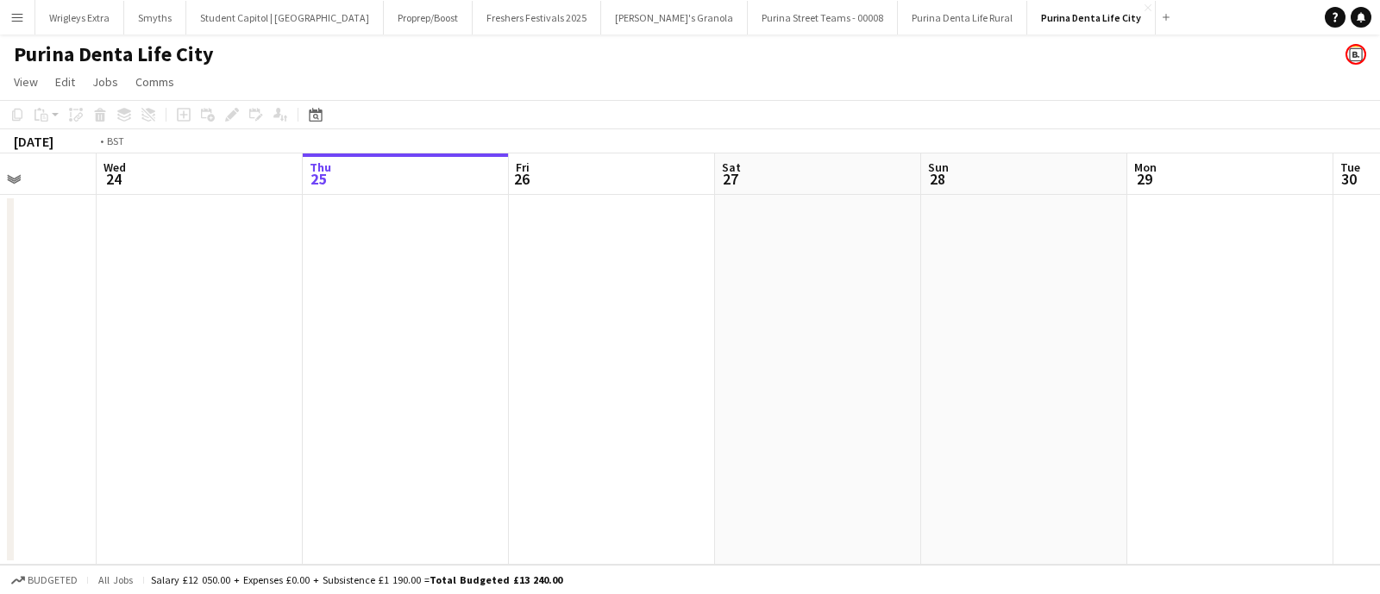
drag, startPoint x: 220, startPoint y: 323, endPoint x: 893, endPoint y: 330, distance: 673.0
click at [893, 330] on app-calendar-viewport "Sun 21 Mon 22 Tue 23 Wed 24 Thu 25 Fri 26 Sat 27 Sun 28 Mon 29 Tue 30 Wed 1 Thu…" at bounding box center [690, 360] width 1380 height 412
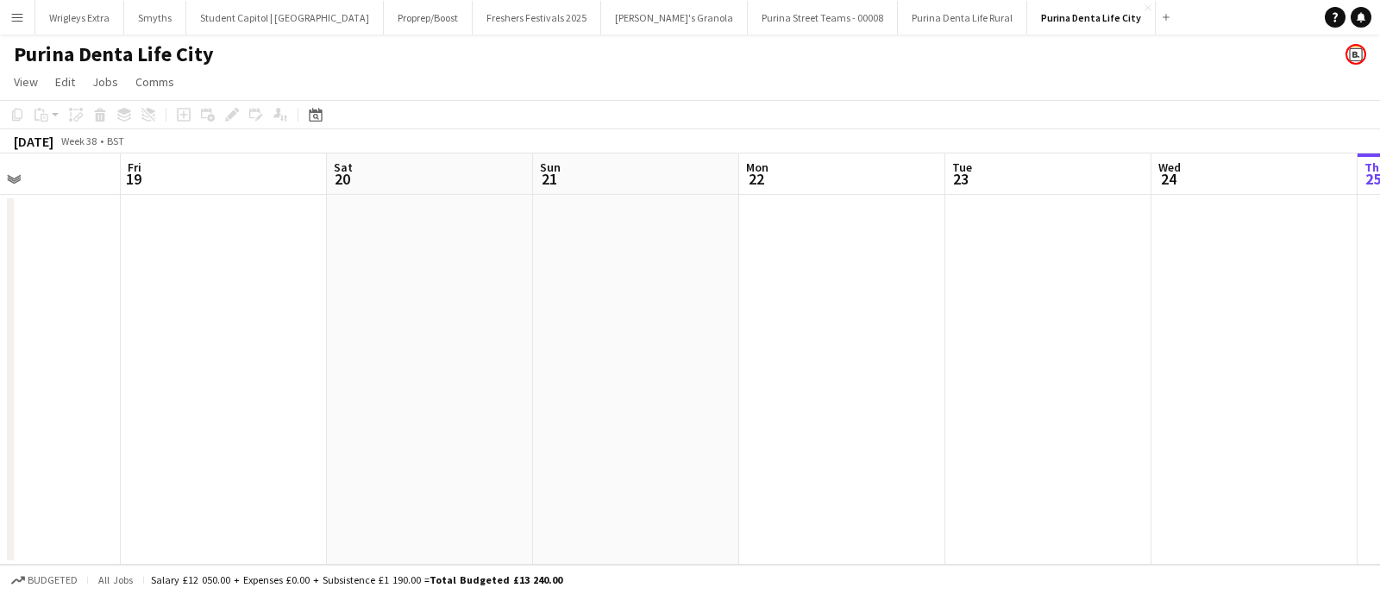
drag, startPoint x: 310, startPoint y: 318, endPoint x: 344, endPoint y: 300, distance: 39.0
click at [936, 328] on app-calendar-viewport "Tue 16 Wed 17 Thu 18 Fri 19 Sat 20 Sun 21 Mon 22 Tue 23 Wed 24 Thu 25 Fri 26 Sa…" at bounding box center [690, 360] width 1380 height 412
drag, startPoint x: 275, startPoint y: 295, endPoint x: 983, endPoint y: 326, distance: 708.2
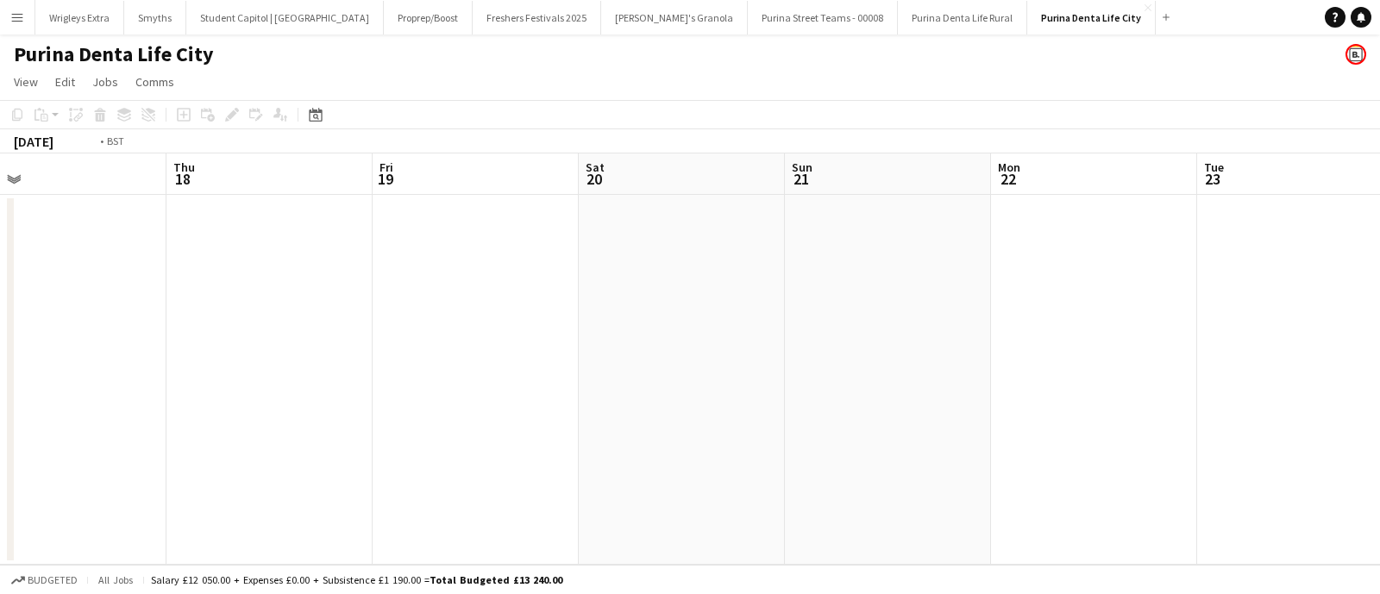
click at [1018, 321] on app-calendar-viewport "Mon 15 Tue 16 Wed 17 Thu 18 Fri 19 Sat 20 Sun 21 Mon 22 Tue 23 Wed 24 Thu 25 Fr…" at bounding box center [690, 360] width 1380 height 412
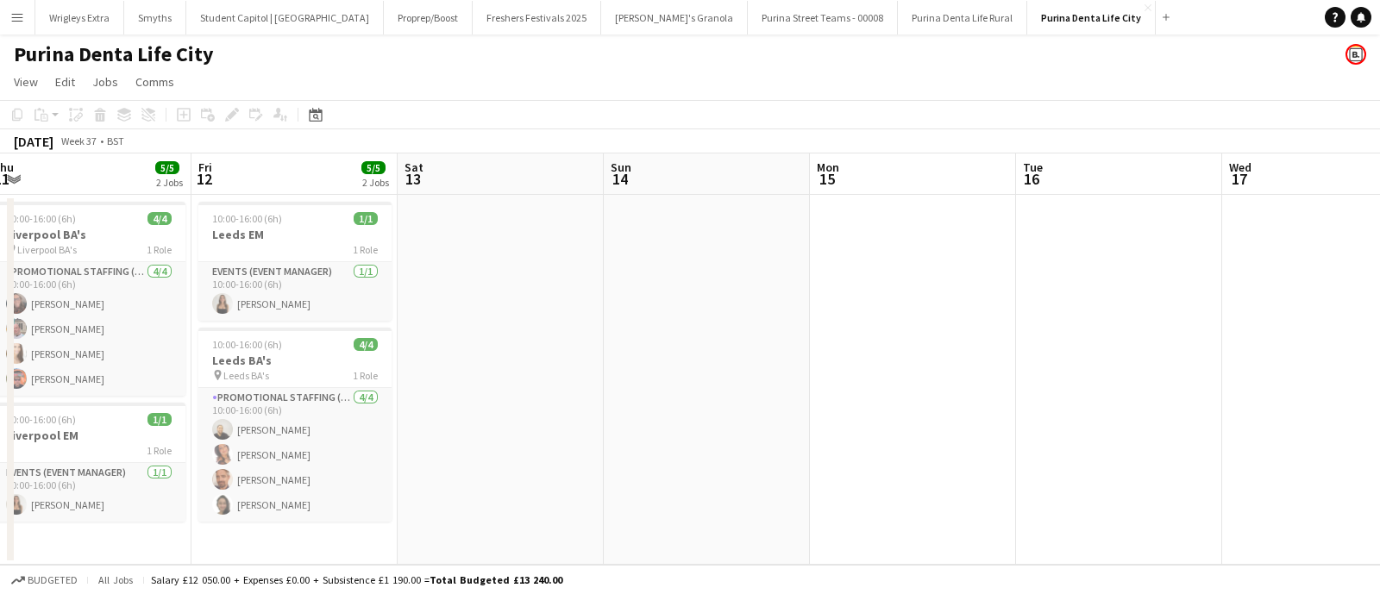
drag, startPoint x: 423, startPoint y: 308, endPoint x: 863, endPoint y: 316, distance: 440.1
click at [878, 310] on app-calendar-viewport "Tue 9 Wed 10 Thu 11 5/5 2 Jobs Fri 12 5/5 2 Jobs Sat 13 Sun 14 Mon 15 Tue 16 We…" at bounding box center [690, 360] width 1380 height 412
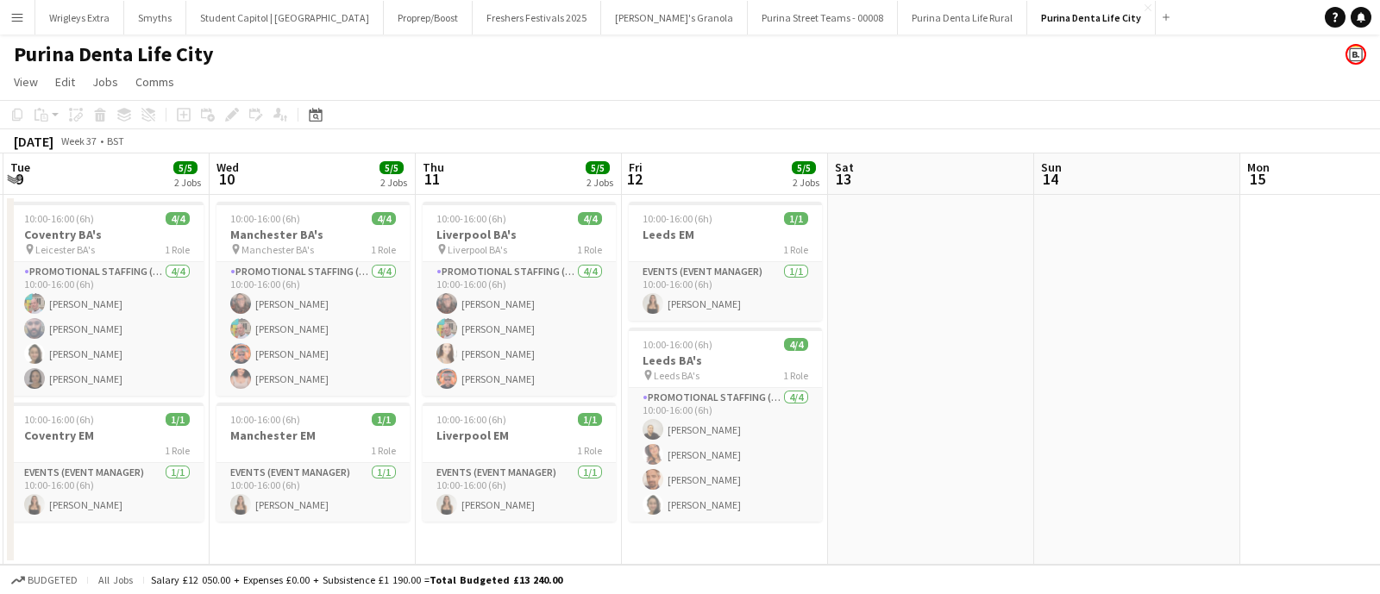
scroll to position [0, 409]
drag, startPoint x: 301, startPoint y: 299, endPoint x: 617, endPoint y: 325, distance: 316.8
click at [617, 325] on app-calendar-viewport "Sun 7 3/3 2 Jobs Mon 8 5/5 2 Jobs Tue 9 5/5 2 Jobs Wed 10 5/5 2 Jobs Thu 11 5/5…" at bounding box center [690, 360] width 1380 height 412
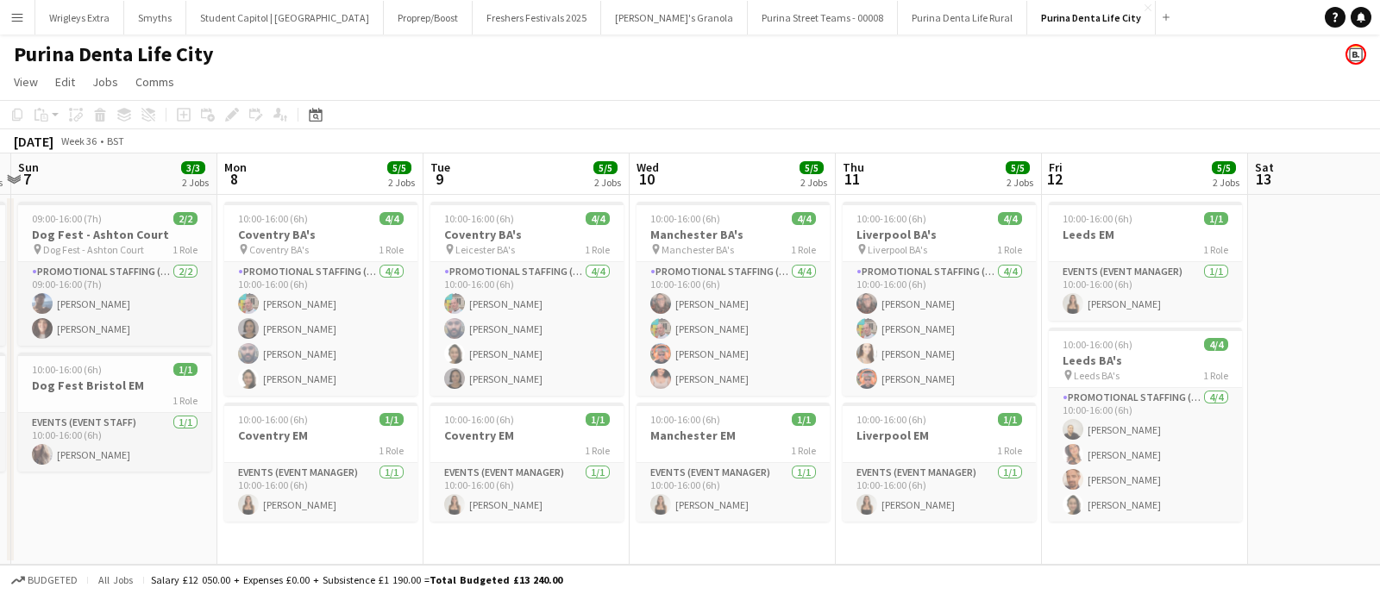
scroll to position [0, 374]
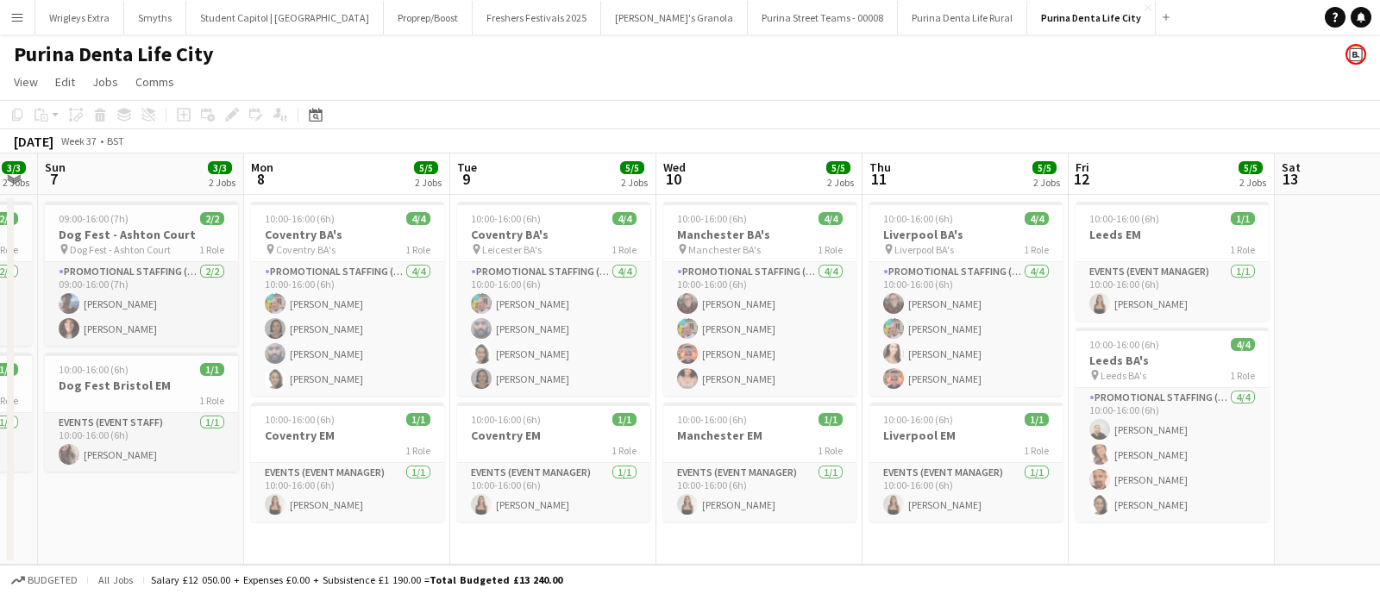
drag, startPoint x: 777, startPoint y: 353, endPoint x: 903, endPoint y: 351, distance: 126.8
click at [903, 351] on app-calendar-viewport "Fri 5 5/5 2 Jobs Sat 6 3/3 2 Jobs Sun 7 3/3 2 Jobs Mon 8 5/5 2 Jobs Tue 9 5/5 2…" at bounding box center [690, 360] width 1380 height 412
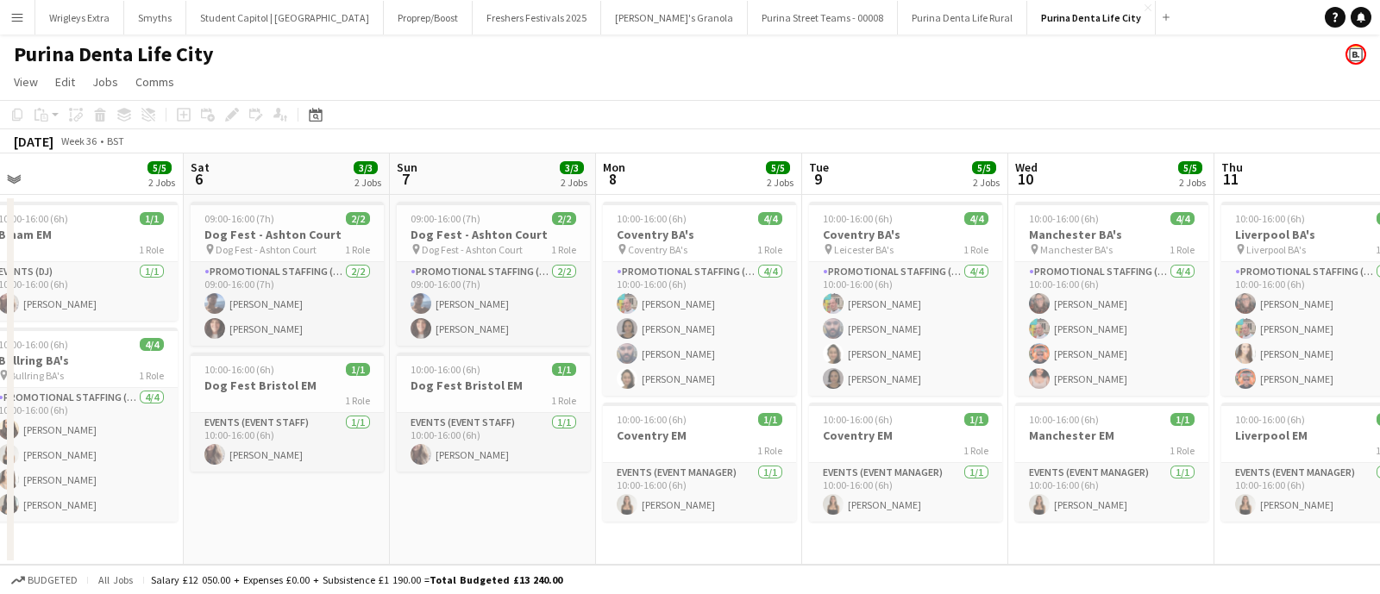
drag, startPoint x: 454, startPoint y: 373, endPoint x: 789, endPoint y: 371, distance: 335.6
click at [789, 371] on app-calendar-viewport "Wed 3 1/1 1 Job Thu 4 5/5 2 Jobs Fri 5 5/5 2 Jobs Sat 6 3/3 2 Jobs Sun 7 3/3 2 …" at bounding box center [690, 360] width 1380 height 412
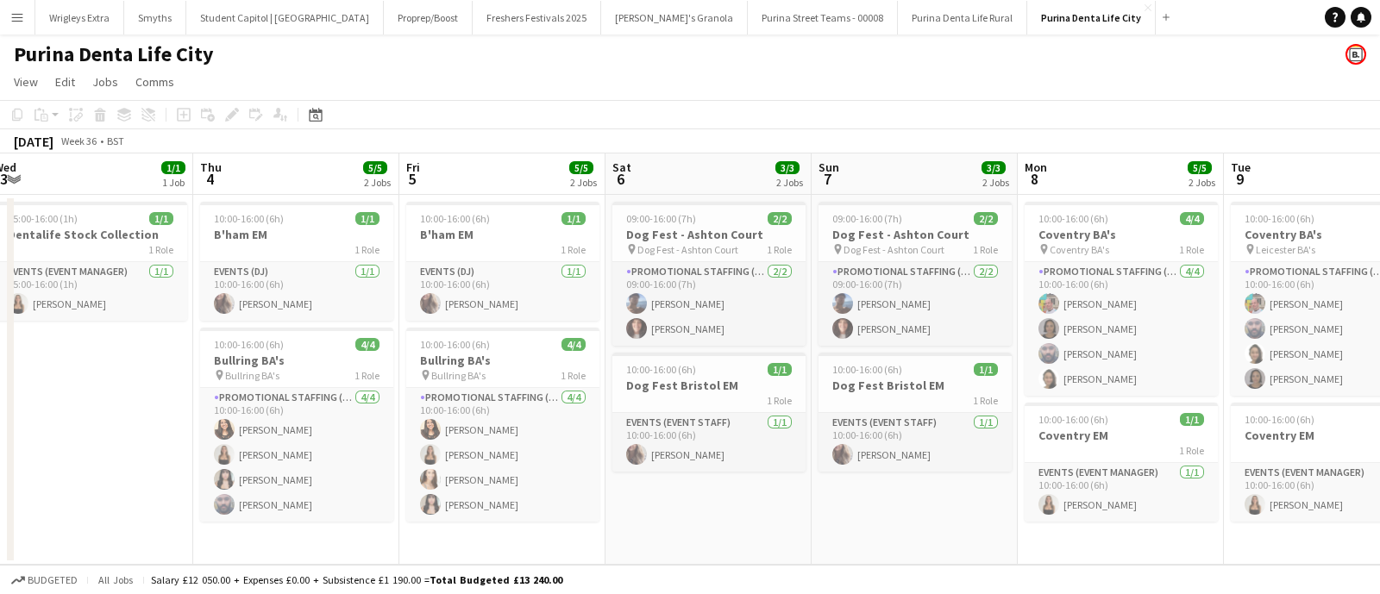
drag, startPoint x: 584, startPoint y: 380, endPoint x: 992, endPoint y: 338, distance: 410.2
click at [992, 338] on app-calendar-viewport "Mon 1 Tue 2 Wed 3 1/1 1 Job Thu 4 5/5 2 Jobs Fri 5 5/5 2 Jobs Sat 6 3/3 2 Jobs …" at bounding box center [690, 360] width 1380 height 412
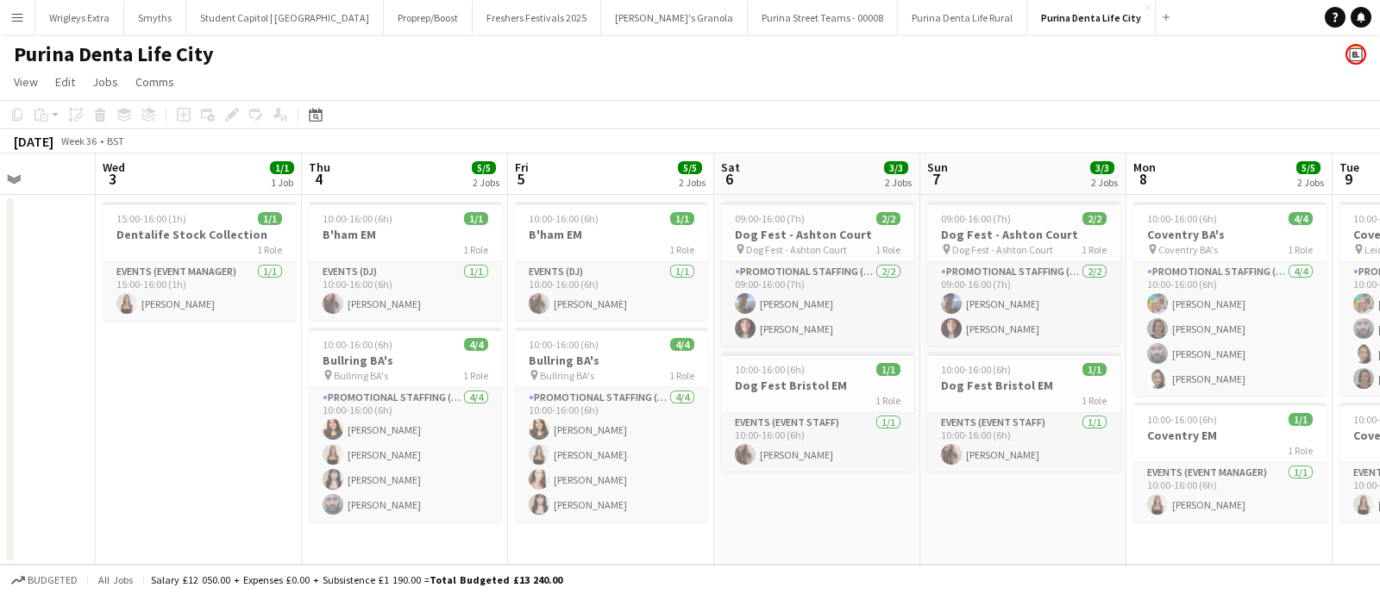
scroll to position [0, 521]
drag, startPoint x: 704, startPoint y: 343, endPoint x: 814, endPoint y: 341, distance: 110.5
click at [814, 341] on app-calendar-viewport "Sun 31 Mon 1 Tue 2 Wed 3 1/1 1 Job Thu 4 5/5 2 Jobs Fri 5 5/5 2 Jobs Sat 6 3/3 …" at bounding box center [690, 360] width 1380 height 412
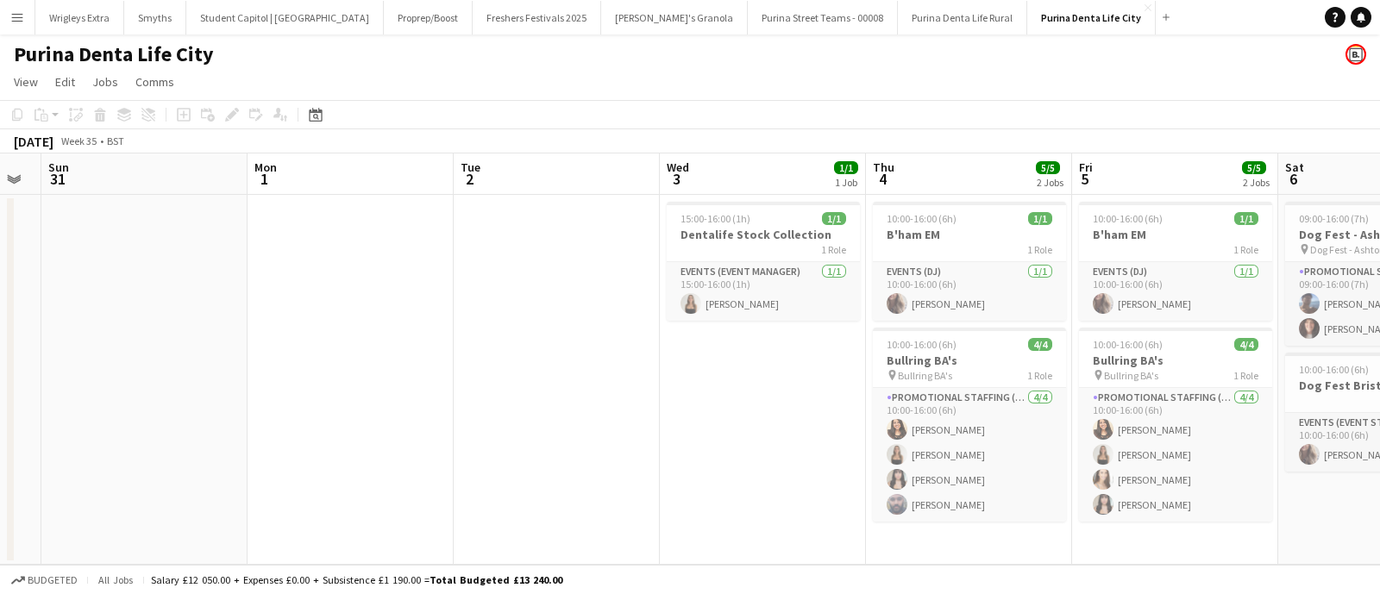
drag, startPoint x: 167, startPoint y: 463, endPoint x: 791, endPoint y: 472, distance: 623.9
click at [791, 472] on app-calendar-viewport "Fri 29 Sat 30 Sun 31 Mon 1 Tue 2 Wed 3 1/1 1 Job Thu 4 5/5 2 Jobs Fri 5 5/5 2 J…" at bounding box center [690, 360] width 1380 height 412
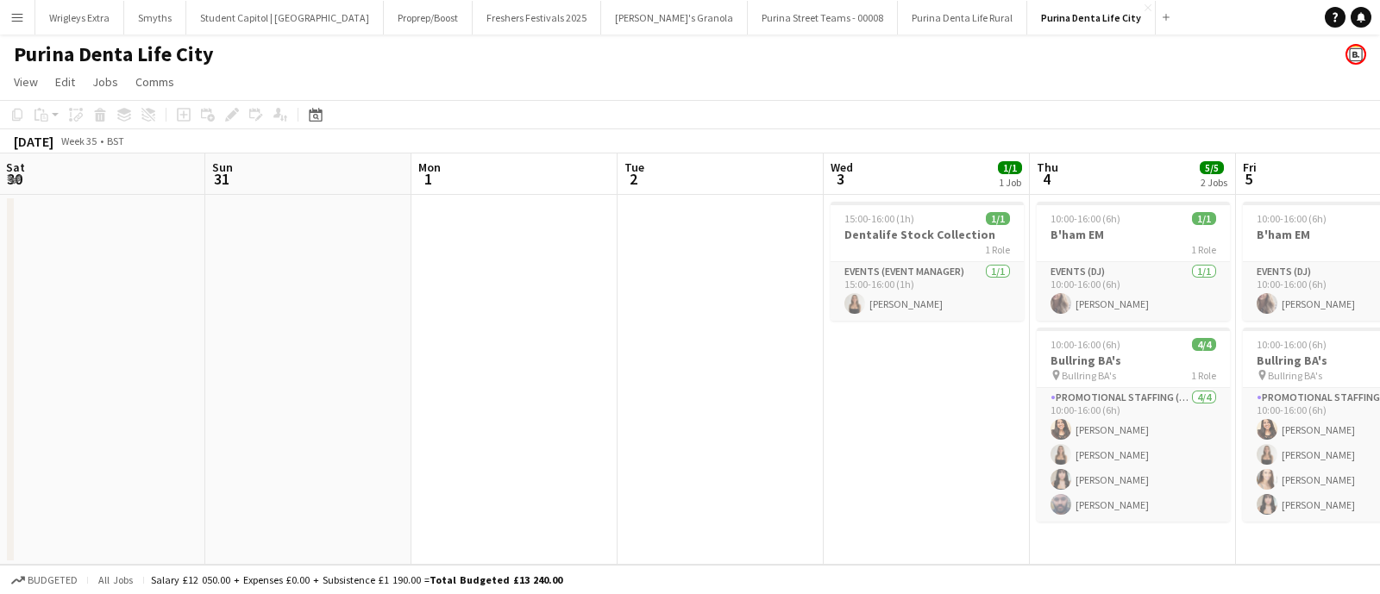
drag, startPoint x: 821, startPoint y: 442, endPoint x: 359, endPoint y: 477, distance: 463.0
click at [211, 441] on app-calendar-viewport "Wed 27 Thu 28 Fri 29 Sat 30 Sun 31 Mon 1 Tue 2 Wed 3 1/1 1 Job Thu 4 5/5 2 Jobs…" at bounding box center [690, 360] width 1380 height 412
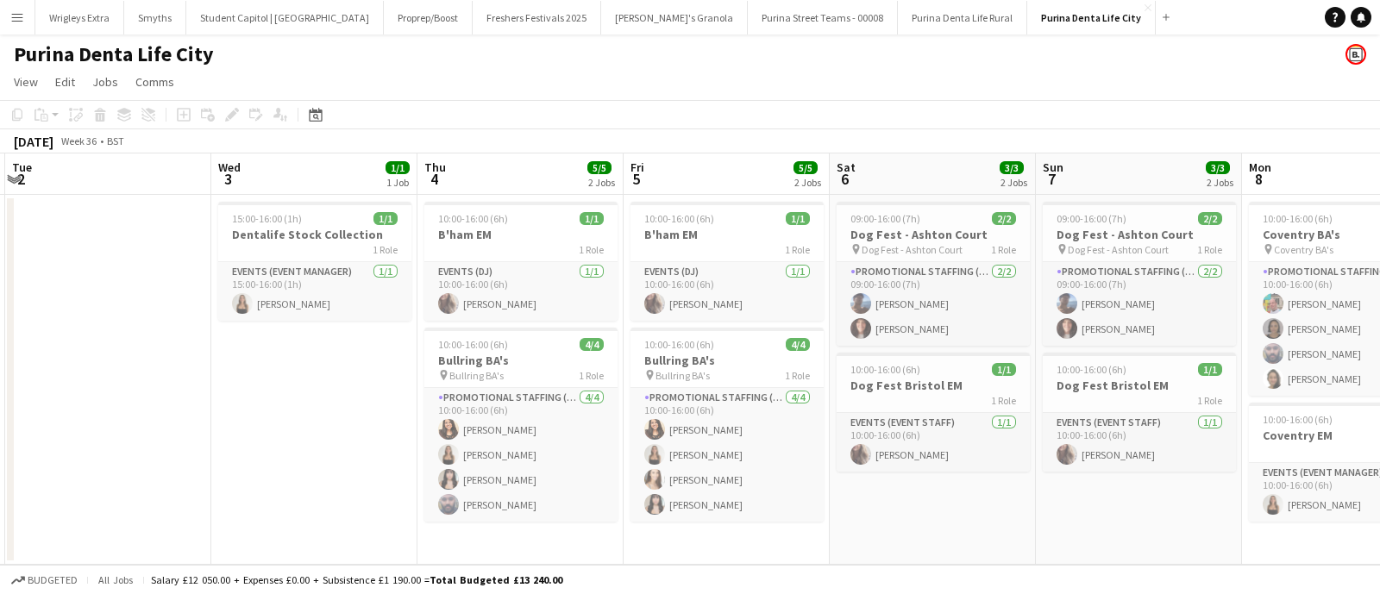
drag, startPoint x: 345, startPoint y: 488, endPoint x: 53, endPoint y: 458, distance: 293.2
click at [53, 458] on app-calendar-viewport "Sat 30 Sun 31 Mon 1 Tue 2 Wed 3 1/1 1 Job Thu 4 5/5 2 Jobs Fri 5 5/5 2 Jobs Sat…" at bounding box center [690, 360] width 1380 height 412
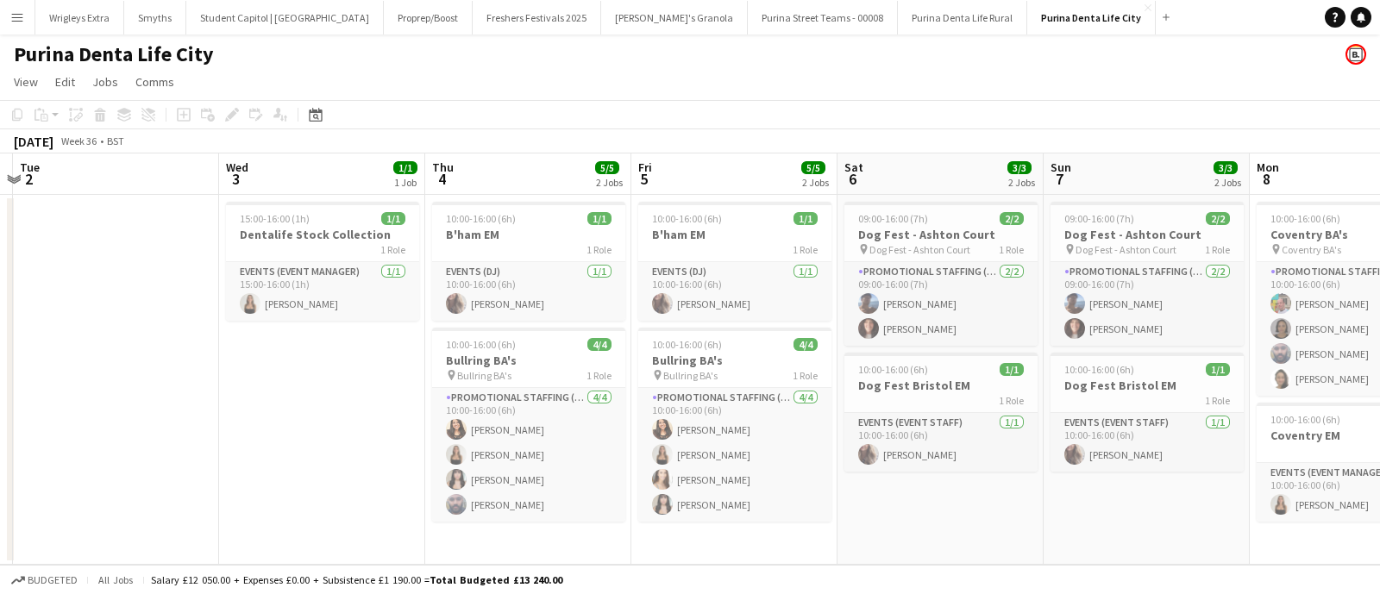
drag, startPoint x: 561, startPoint y: 456, endPoint x: 366, endPoint y: 446, distance: 195.3
click at [366, 446] on app-calendar-viewport "Sat 30 Sun 31 Mon 1 Tue 2 Wed 3 1/1 1 Job Thu 4 5/5 2 Jobs Fri 5 5/5 2 Jobs Sat…" at bounding box center [690, 360] width 1380 height 412
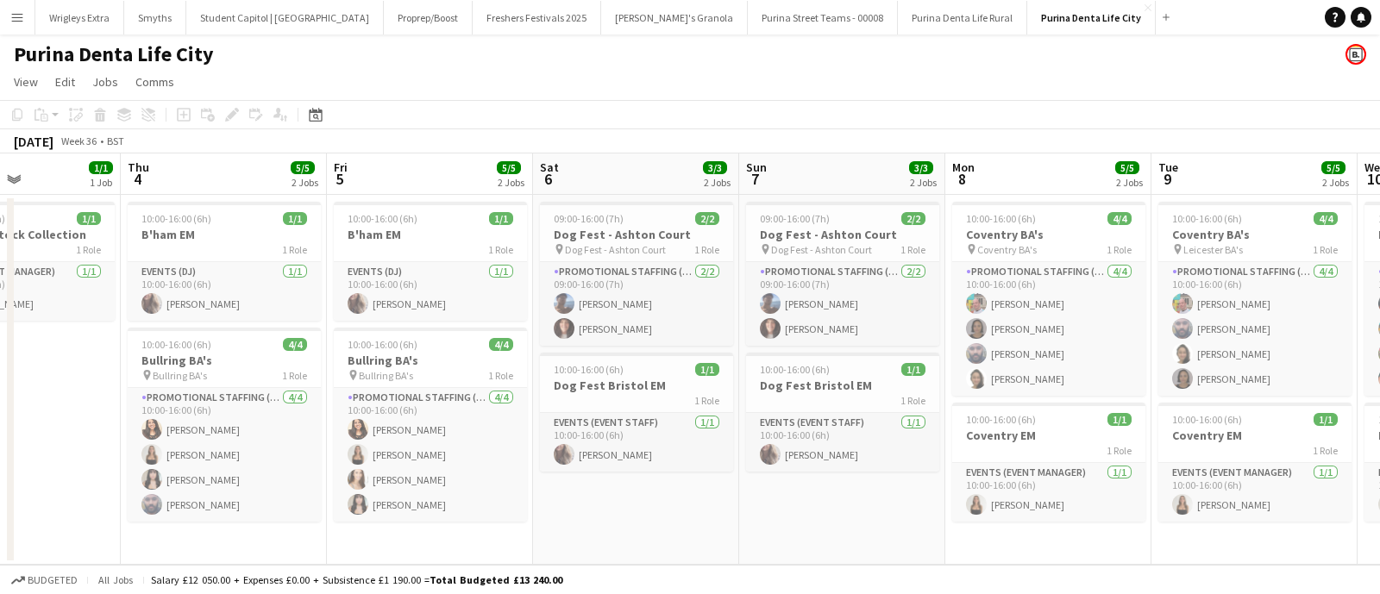
scroll to position [0, 750]
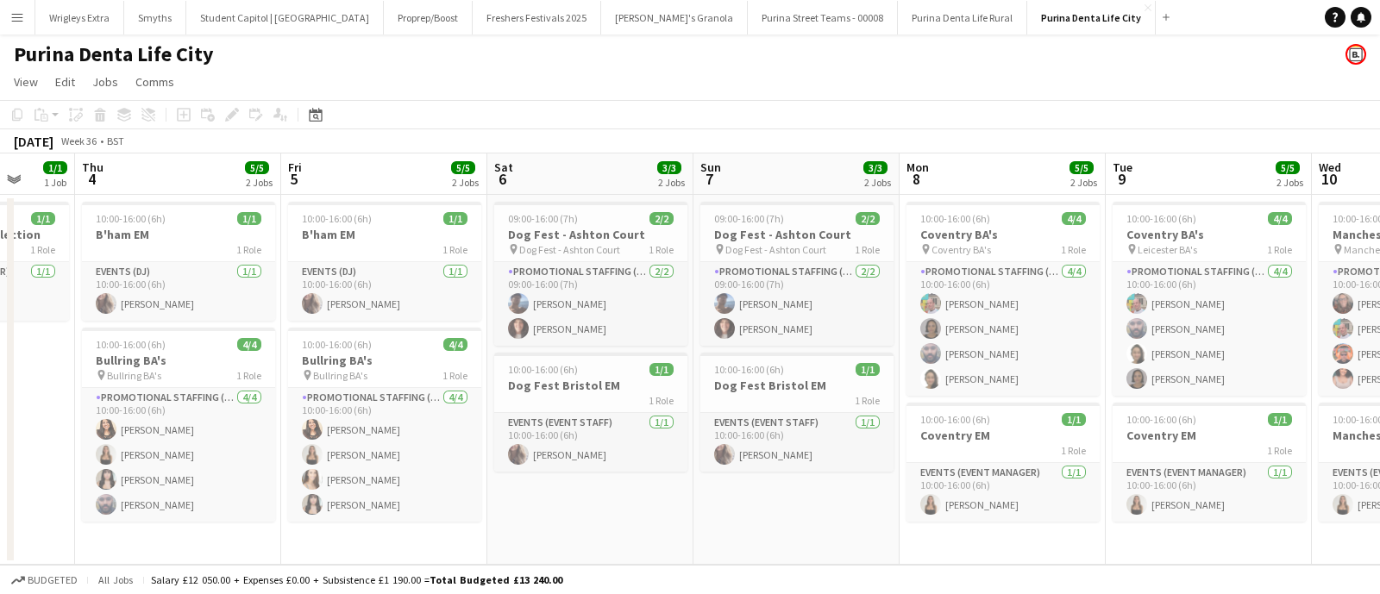
drag, startPoint x: 531, startPoint y: 453, endPoint x: 388, endPoint y: 437, distance: 144.1
click at [388, 437] on app-calendar-viewport "Sun 31 Mon 1 Tue 2 Wed 3 1/1 1 Job Thu 4 5/5 2 Jobs Fri 5 5/5 2 Jobs Sat 6 3/3 …" at bounding box center [690, 360] width 1380 height 412
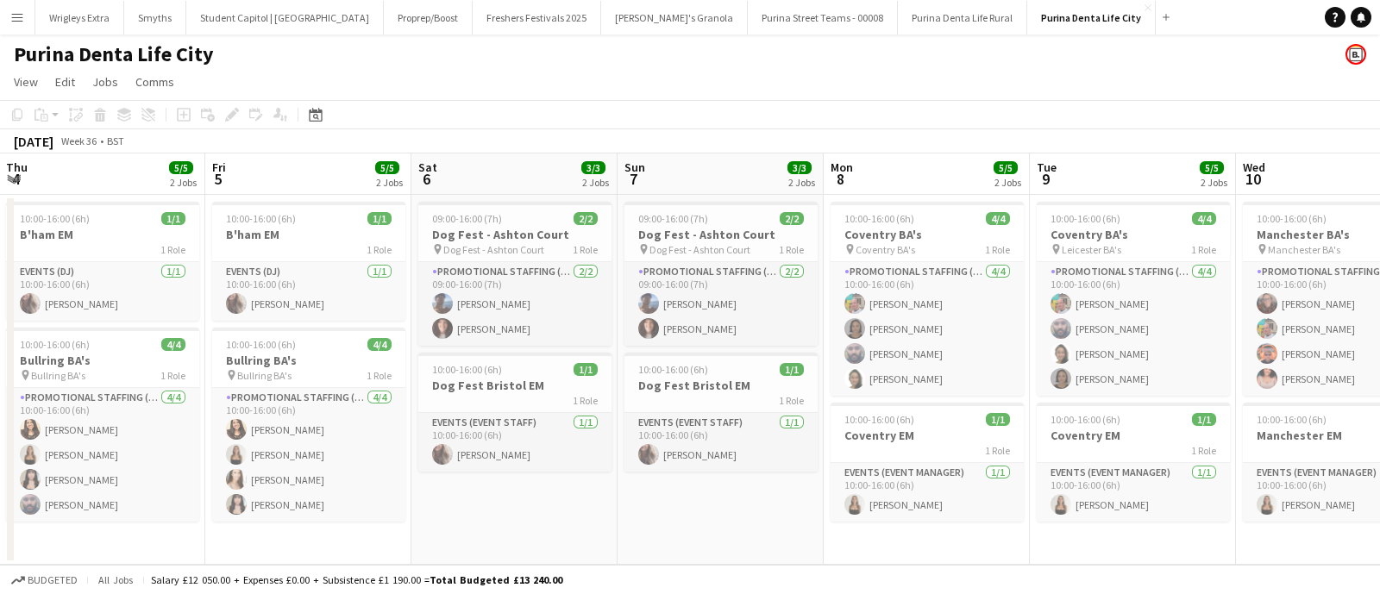
drag, startPoint x: 619, startPoint y: 427, endPoint x: 542, endPoint y: 413, distance: 78.9
click at [542, 413] on app-calendar-viewport "Mon 1 Tue 2 Wed 3 1/1 1 Job Thu 4 5/5 2 Jobs Fri 5 5/5 2 Jobs Sat 6 3/3 2 Jobs …" at bounding box center [690, 360] width 1380 height 412
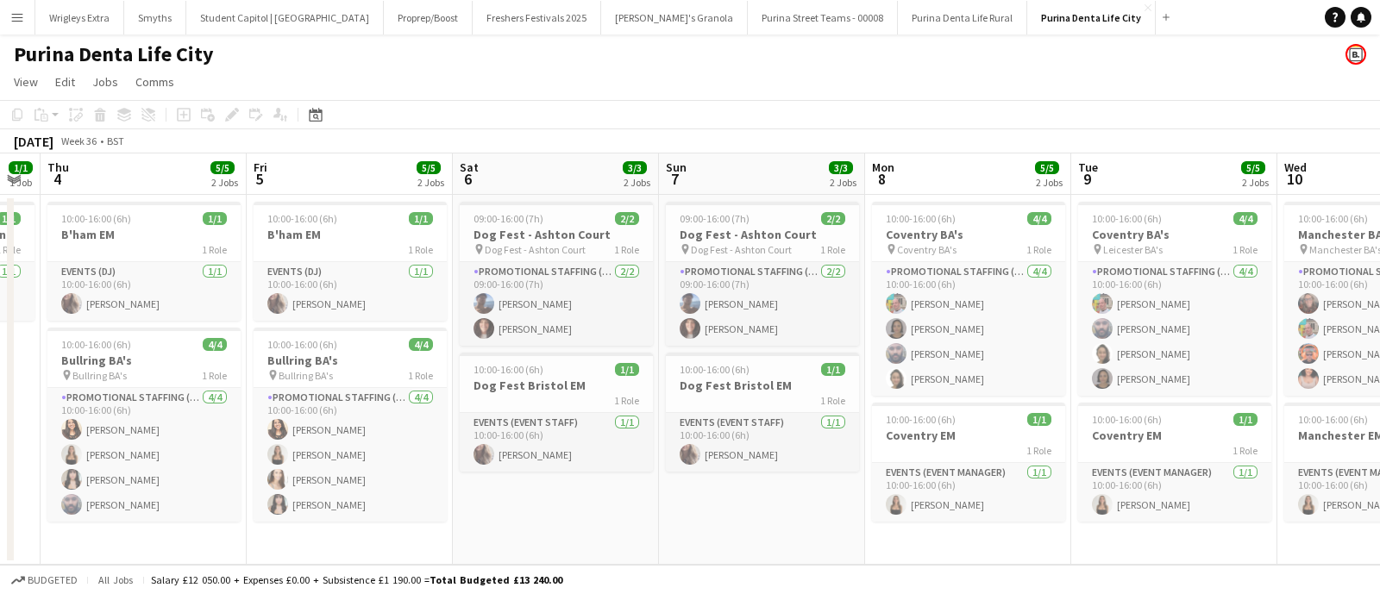
scroll to position [0, 565]
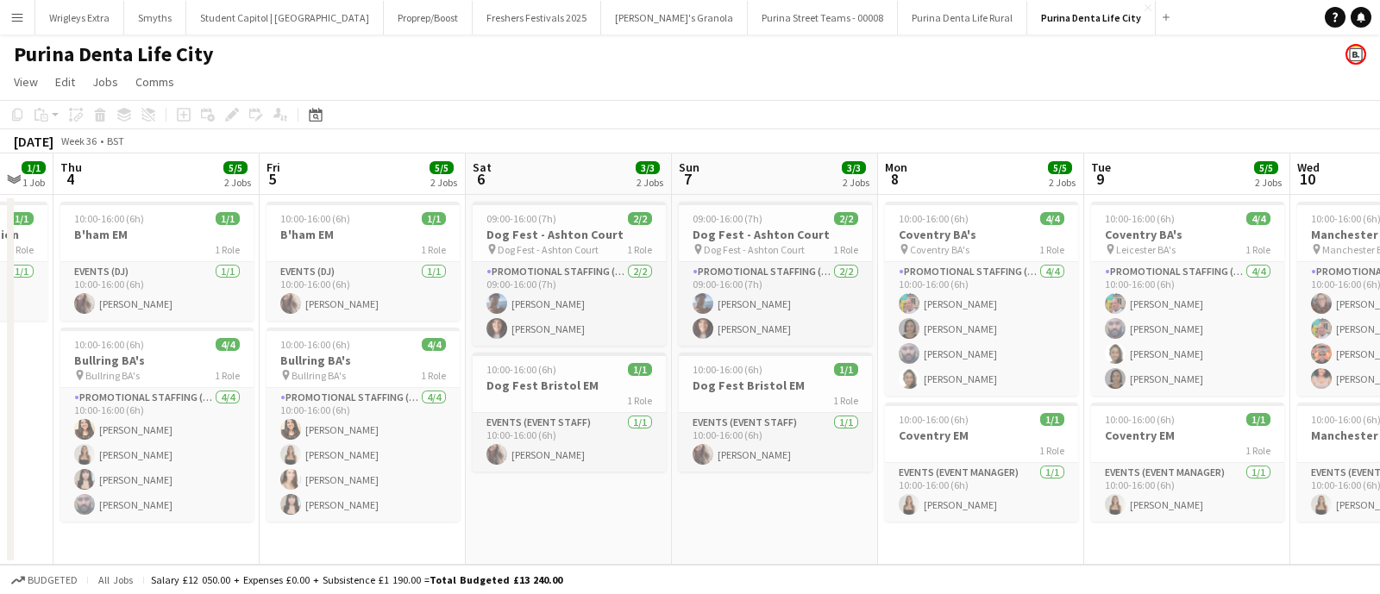
drag, startPoint x: 700, startPoint y: 424, endPoint x: 756, endPoint y: 433, distance: 56.9
click at [756, 433] on app-calendar-viewport "Mon 1 Tue 2 Wed 3 1/1 1 Job Thu 4 5/5 2 Jobs Fri 5 5/5 2 Jobs Sat 6 3/3 2 Jobs …" at bounding box center [690, 360] width 1380 height 412
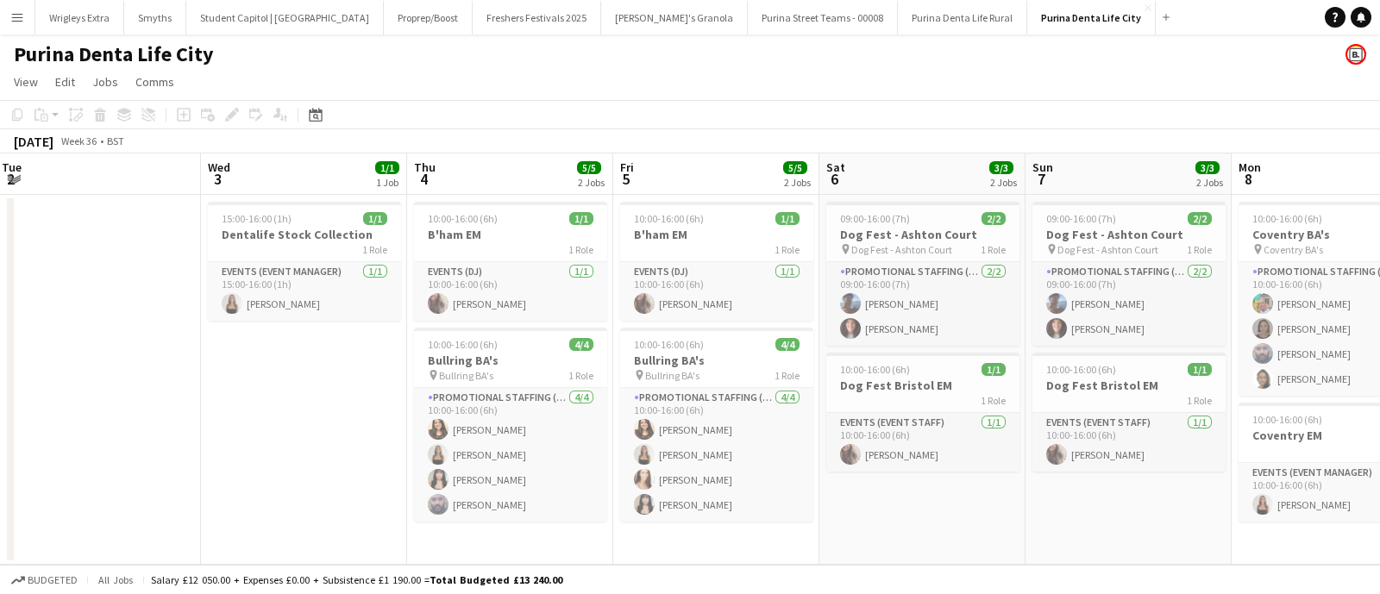
scroll to position [0, 398]
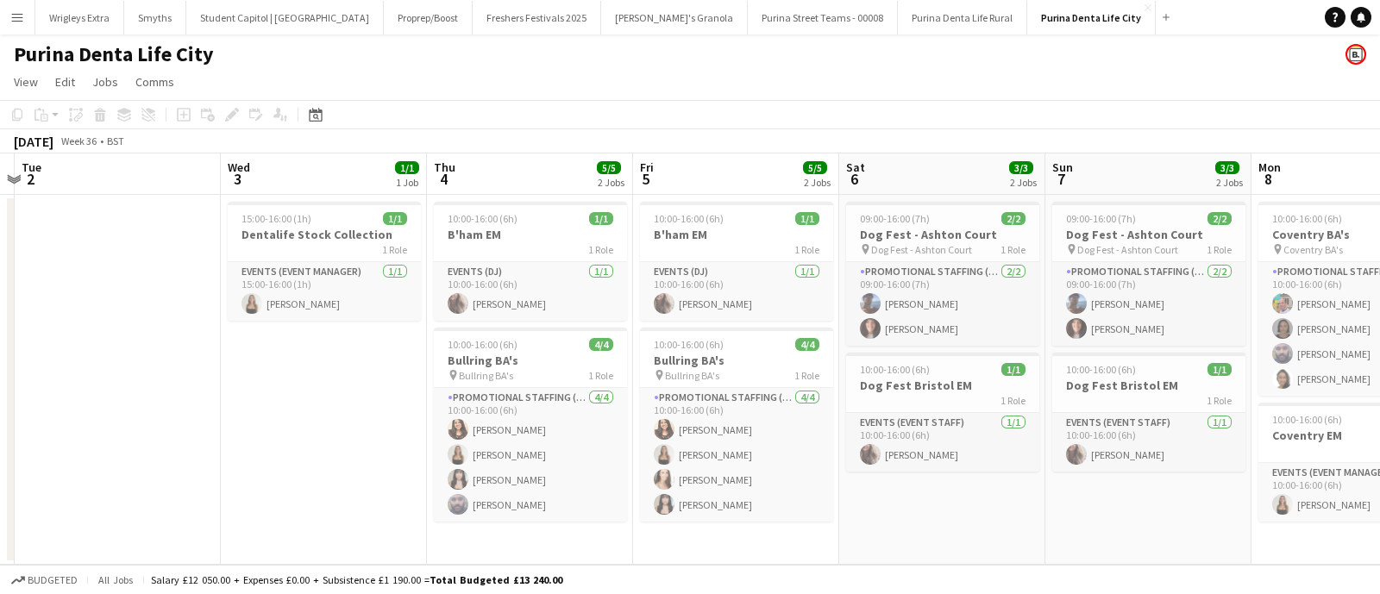
drag, startPoint x: 664, startPoint y: 368, endPoint x: 1022, endPoint y: 380, distance: 358.3
click at [1022, 380] on app-calendar-viewport "Sun 31 Mon 1 Tue 2 Wed 3 1/1 1 Job Thu 4 5/5 2 Jobs Fri 5 5/5 2 Jobs Sat 6 3/3 …" at bounding box center [690, 360] width 1380 height 412
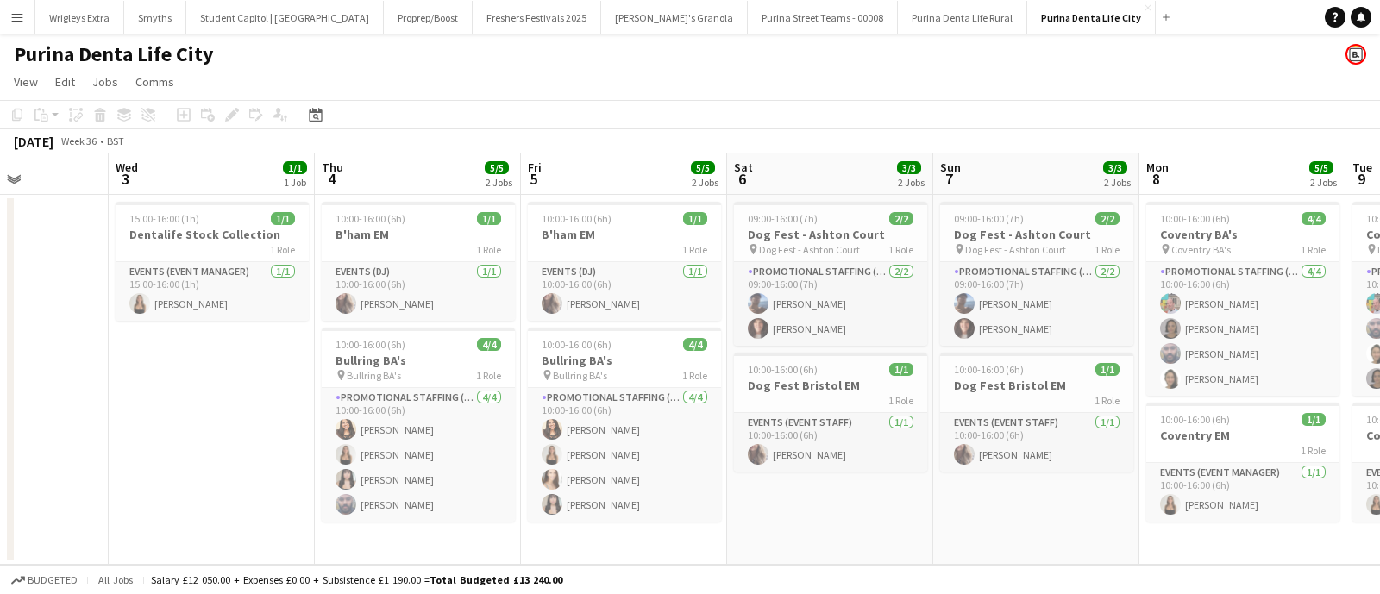
drag, startPoint x: 534, startPoint y: 283, endPoint x: 422, endPoint y: 287, distance: 112.2
click at [422, 286] on app-calendar-viewport "Sun 31 Mon 1 Tue 2 Wed 3 1/1 1 Job Thu 4 5/5 2 Jobs Fri 5 5/5 2 Jobs Sat 6 3/3 …" at bounding box center [690, 360] width 1380 height 412
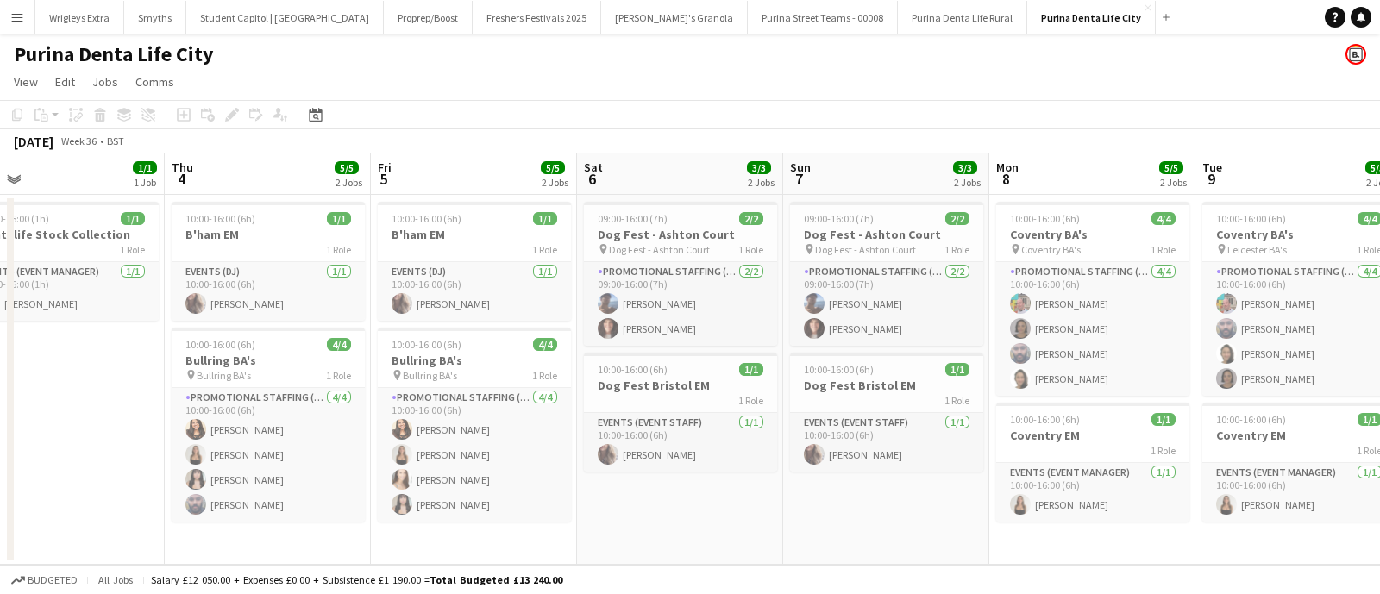
scroll to position [0, 677]
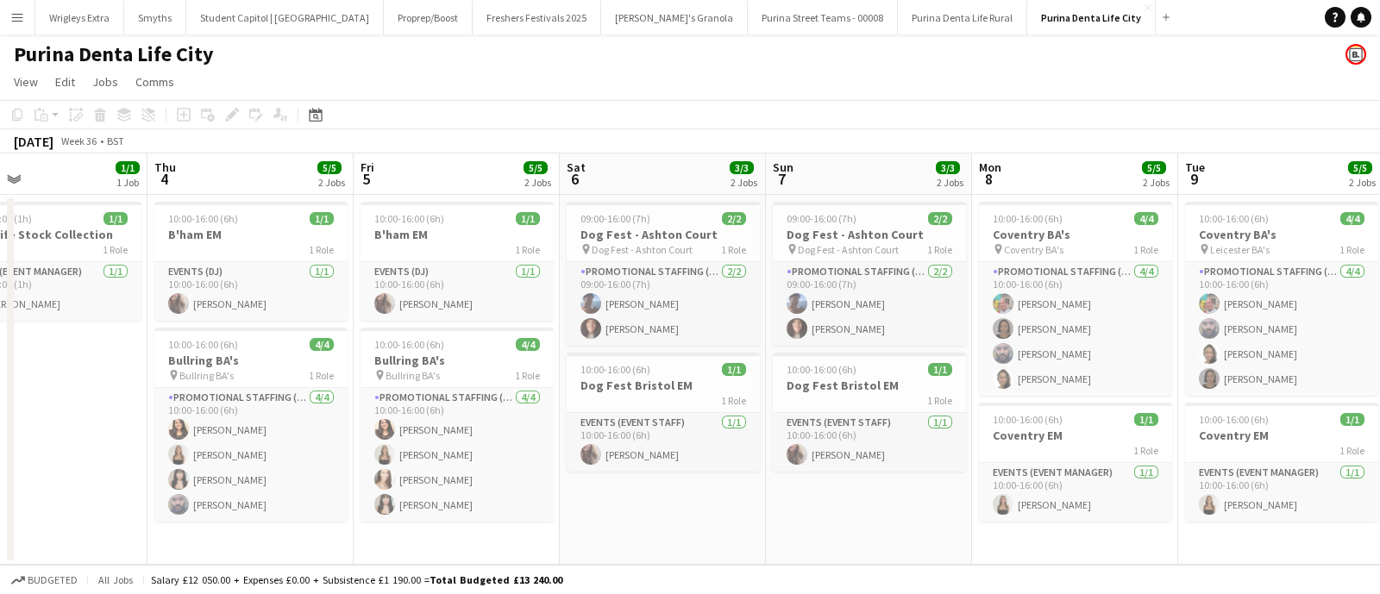
drag, startPoint x: 607, startPoint y: 280, endPoint x: 440, endPoint y: 270, distance: 167.7
click at [440, 270] on app-calendar-viewport "Sun 31 Mon 1 Tue 2 Wed 3 1/1 1 Job Thu 4 5/5 2 Jobs Fri 5 5/5 2 Jobs Sat 6 3/3 …" at bounding box center [690, 360] width 1380 height 412
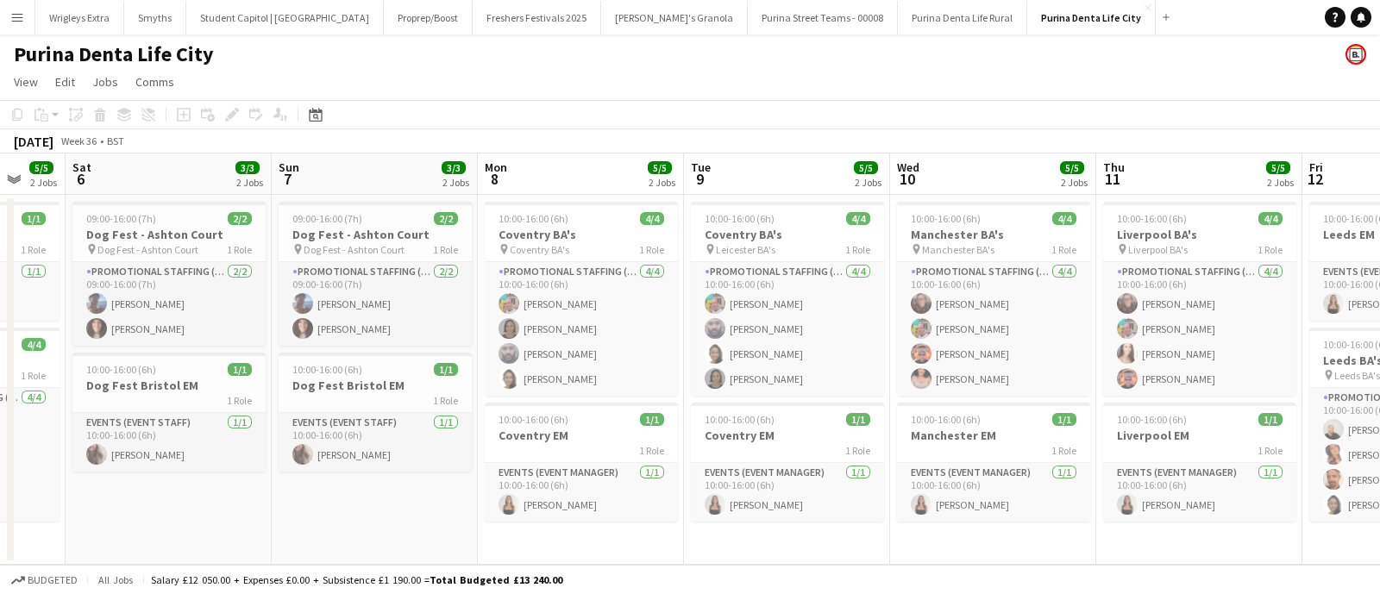
drag, startPoint x: 1065, startPoint y: 274, endPoint x: 570, endPoint y: 274, distance: 494.4
click at [570, 274] on app-calendar-viewport "Tue 2 Wed 3 1/1 1 Job Thu 4 5/5 2 Jobs Fri 5 5/5 2 Jobs Sat 6 3/3 2 Jobs Sun 7 …" at bounding box center [690, 360] width 1380 height 412
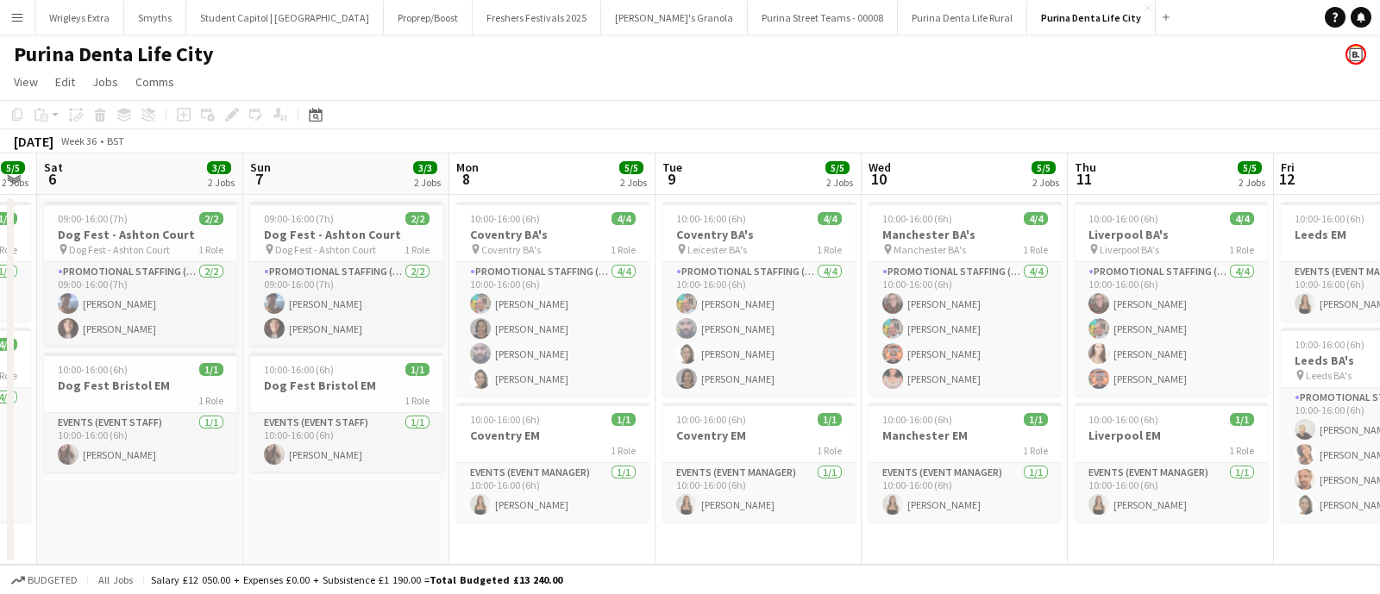
drag, startPoint x: 769, startPoint y: 269, endPoint x: 535, endPoint y: 278, distance: 234.0
click at [535, 278] on app-calendar-viewport "Wed 3 1/1 1 Job Thu 4 5/5 2 Jobs Fri 5 5/5 2 Jobs Sat 6 3/3 2 Jobs Sun 7 3/3 2 …" at bounding box center [690, 360] width 1380 height 412
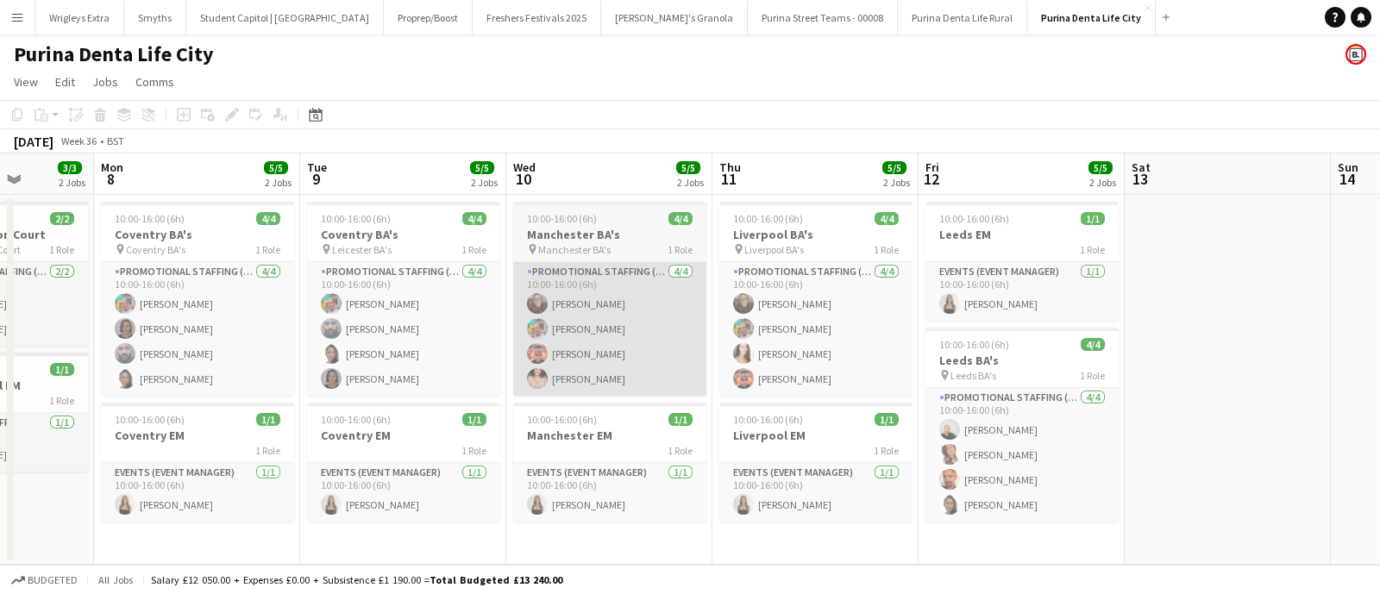
drag, startPoint x: 764, startPoint y: 278, endPoint x: 695, endPoint y: 312, distance: 77.2
click at [613, 285] on app-calendar-viewport "Thu 4 5/5 2 Jobs Fri 5 5/5 2 Jobs Sat 6 3/3 2 Jobs Sun 7 3/3 2 Jobs Mon 8 5/5 2…" at bounding box center [690, 360] width 1380 height 412
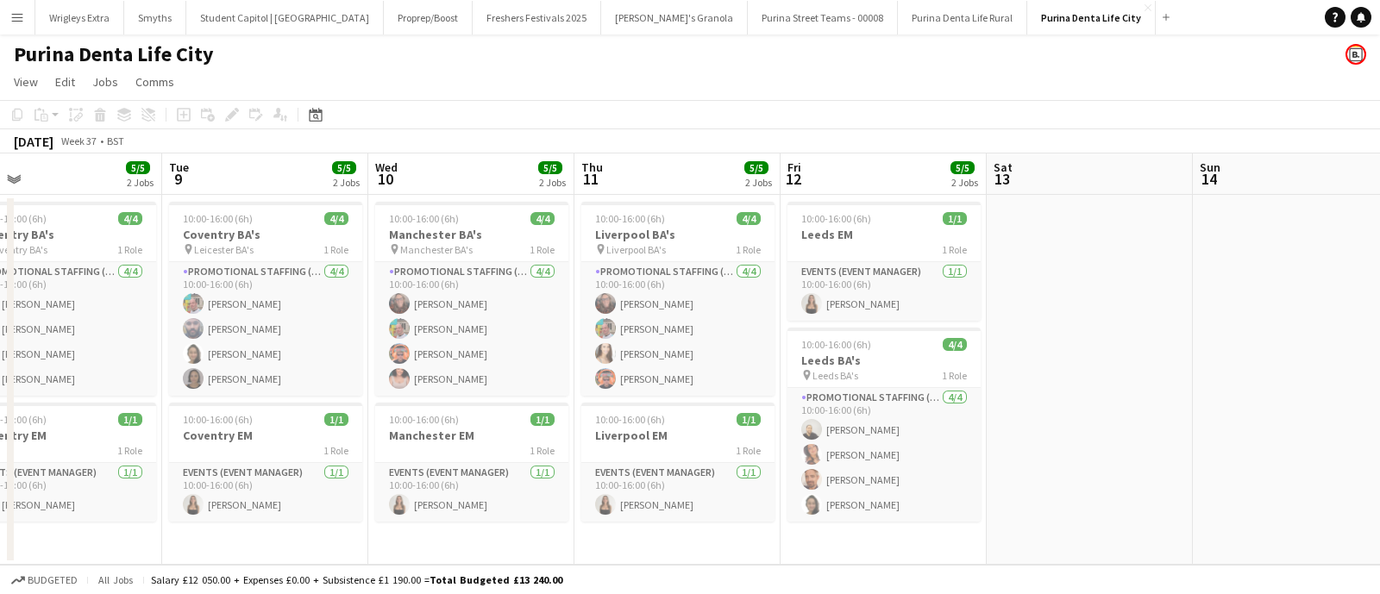
scroll to position [0, 684]
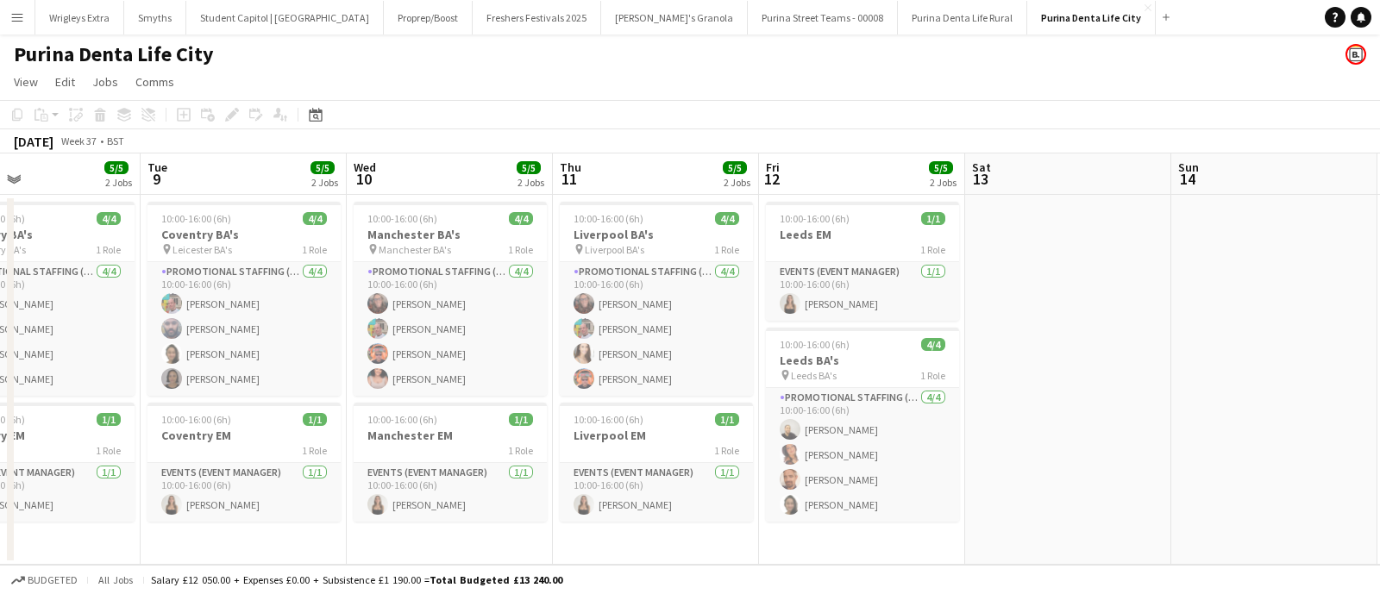
drag, startPoint x: 828, startPoint y: 296, endPoint x: 671, endPoint y: 299, distance: 157.1
click at [671, 299] on app-calendar-viewport "Fri 5 5/5 2 Jobs Sat 6 3/3 2 Jobs Sun 7 3/3 2 Jobs Mon 8 5/5 2 Jobs Tue 9 5/5 2…" at bounding box center [690, 360] width 1380 height 412
